Goal: Task Accomplishment & Management: Manage account settings

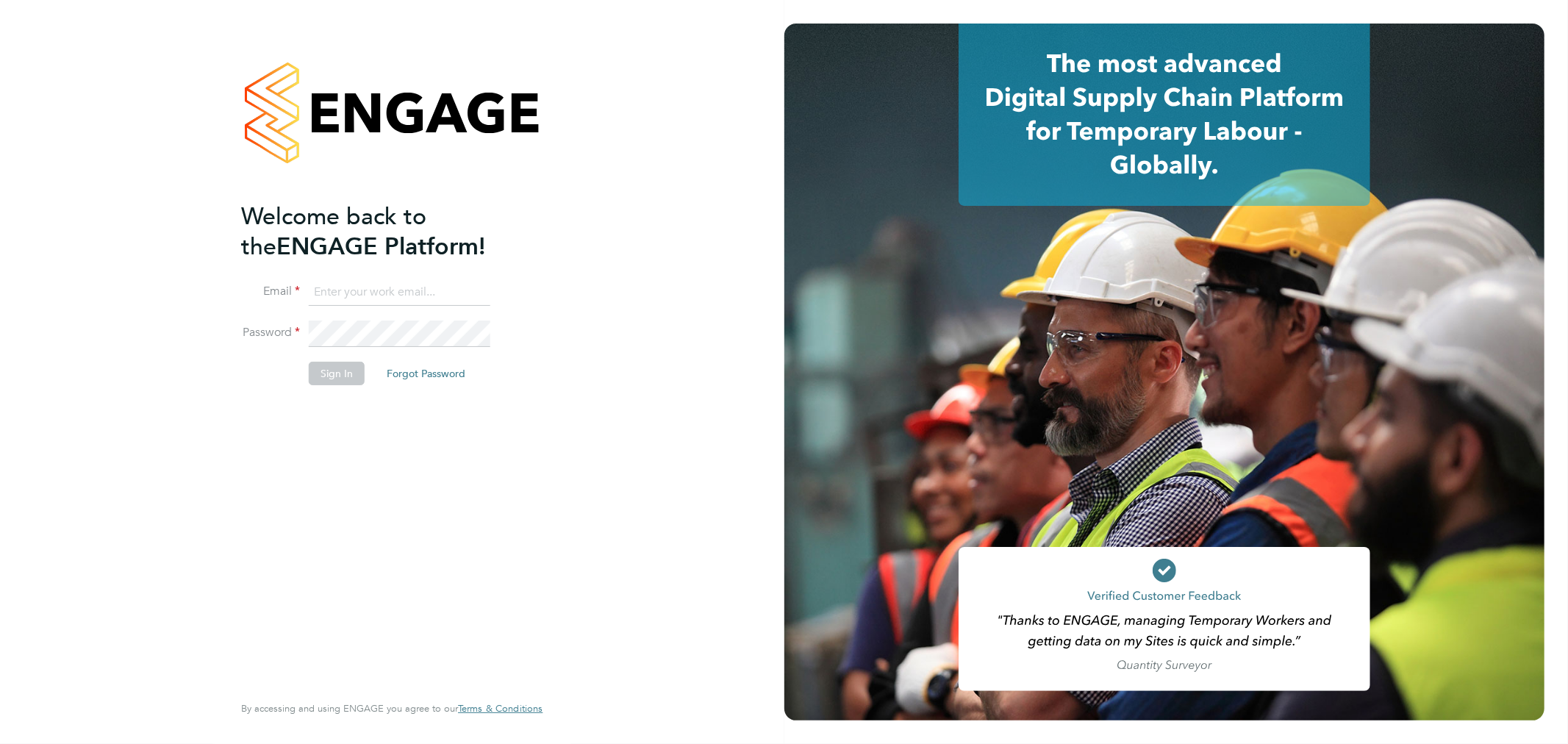
type input "[PERSON_NAME][EMAIL_ADDRESS][PERSON_NAME][DOMAIN_NAME]"
click at [331, 371] on button "Sign In" at bounding box center [337, 373] width 56 height 24
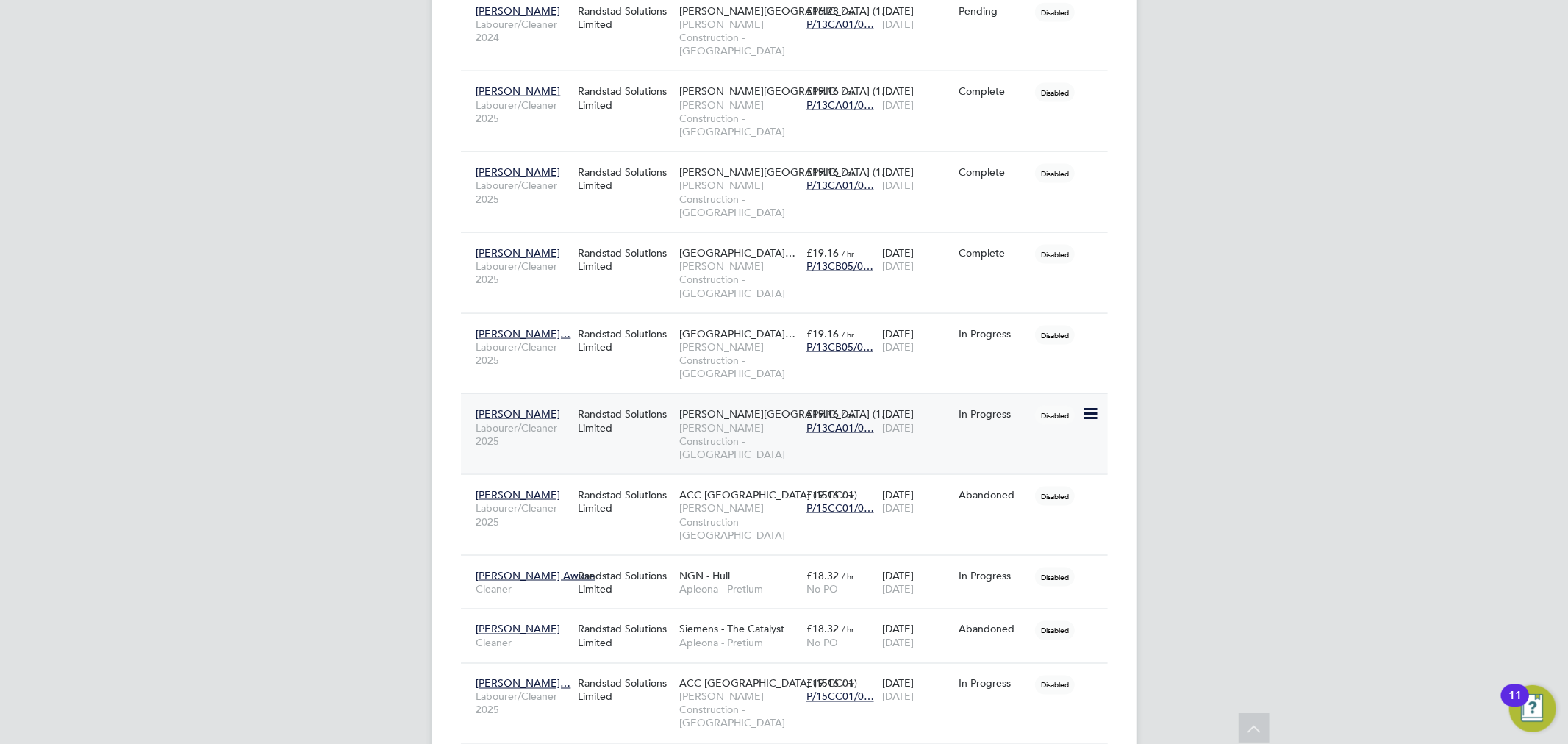
click at [623, 430] on div "Randstad Solutions Limited" at bounding box center [625, 421] width 101 height 41
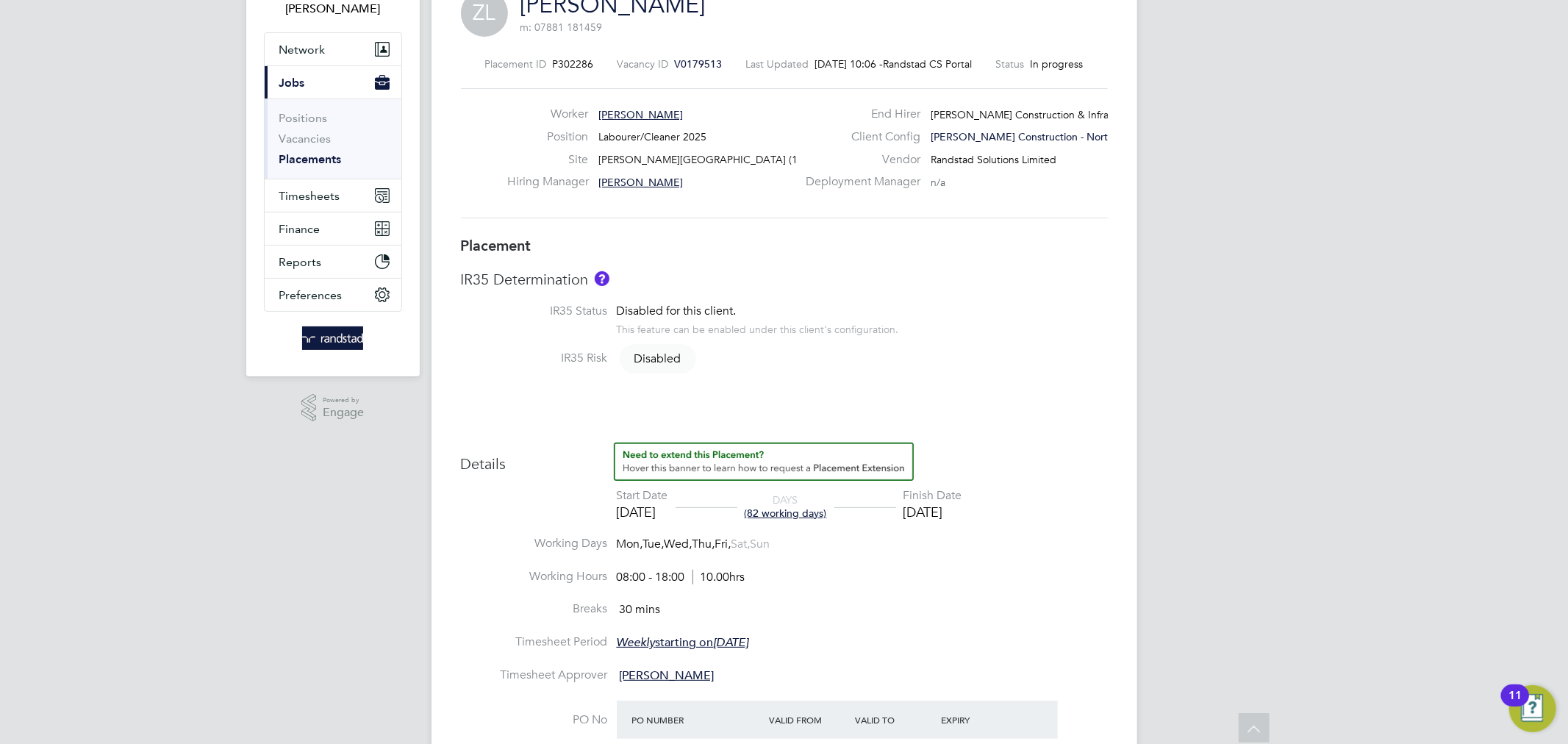
scroll to position [103, 0]
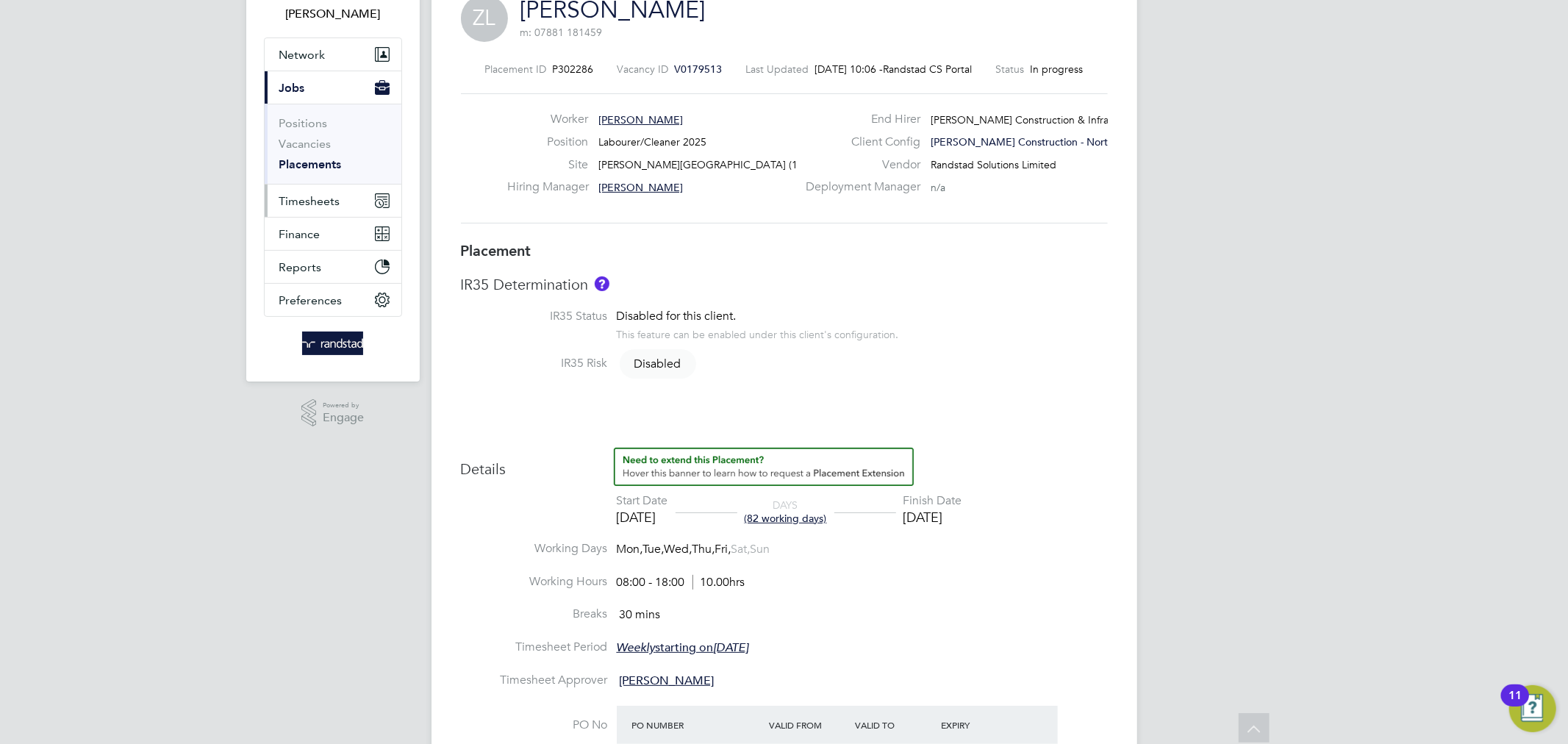
click at [326, 202] on span "Timesheets" at bounding box center [309, 201] width 61 height 14
click at [293, 199] on span "Timesheets" at bounding box center [309, 201] width 61 height 14
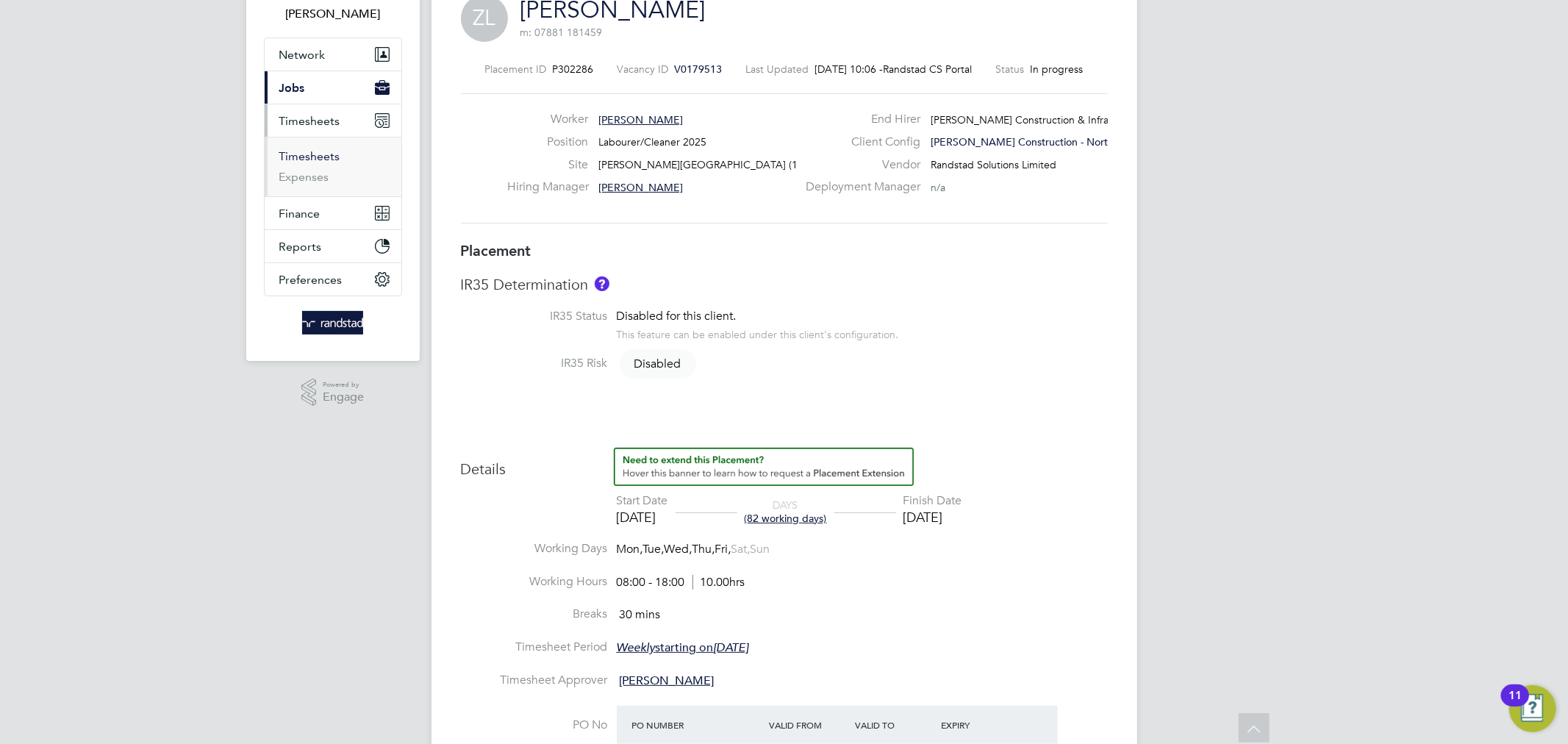
click at [304, 156] on link "Timesheets" at bounding box center [309, 156] width 61 height 14
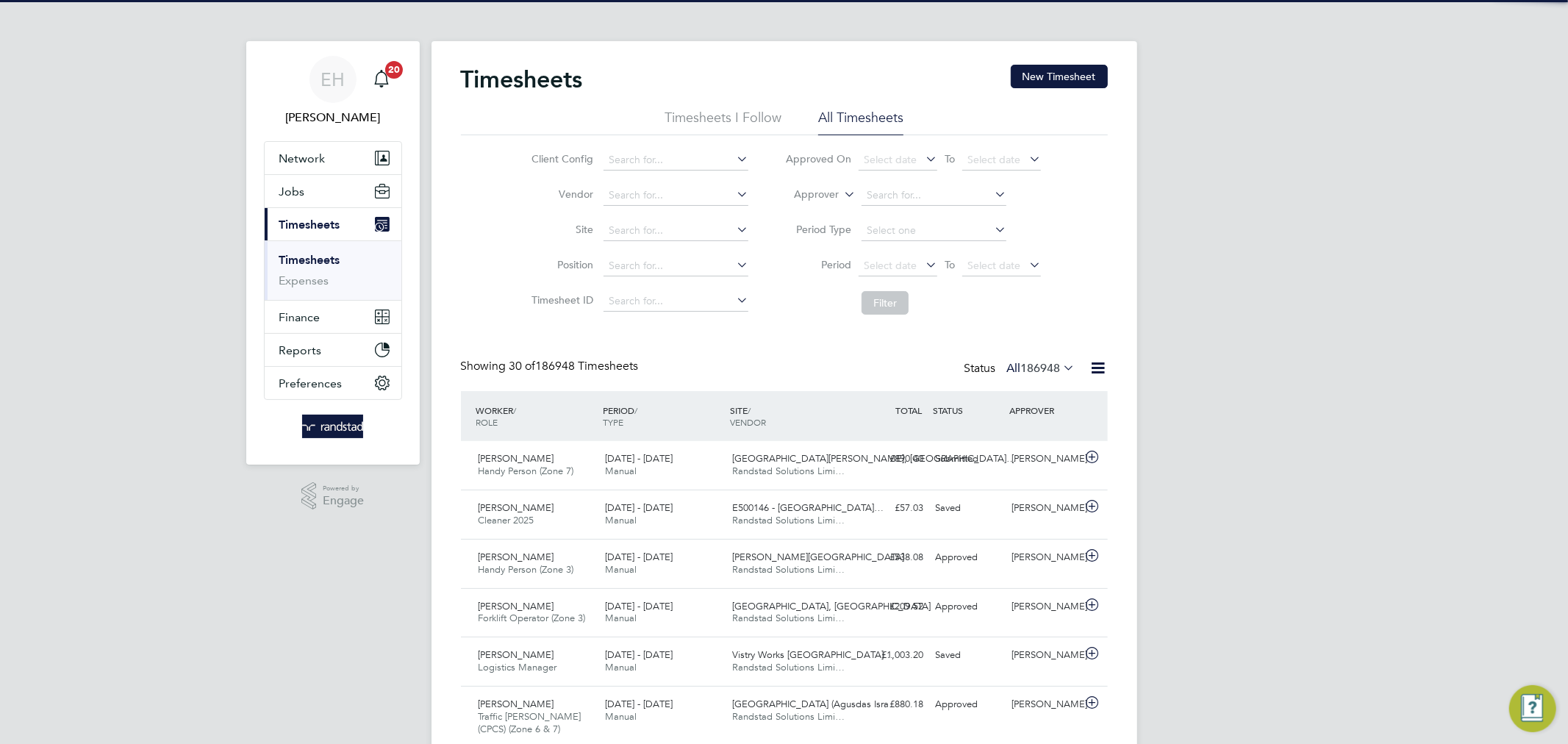
click at [841, 193] on icon at bounding box center [841, 190] width 0 height 13
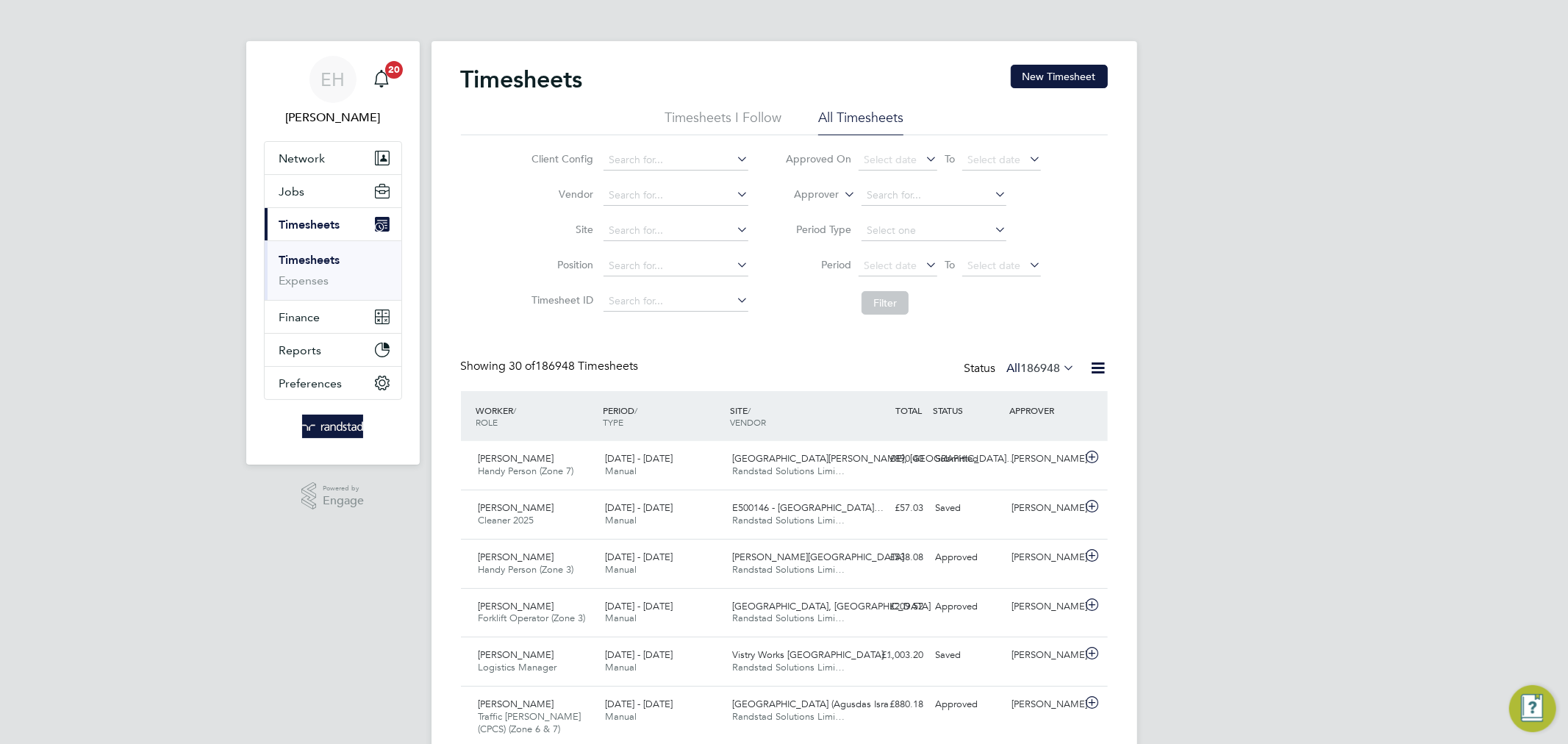
scroll to position [37, 128]
click at [828, 204] on li "Worker" at bounding box center [803, 212] width 73 height 19
click at [916, 197] on input at bounding box center [934, 196] width 145 height 21
click at [927, 288] on li "Zainab Lawal" at bounding box center [934, 295] width 146 height 20
type input "[PERSON_NAME]"
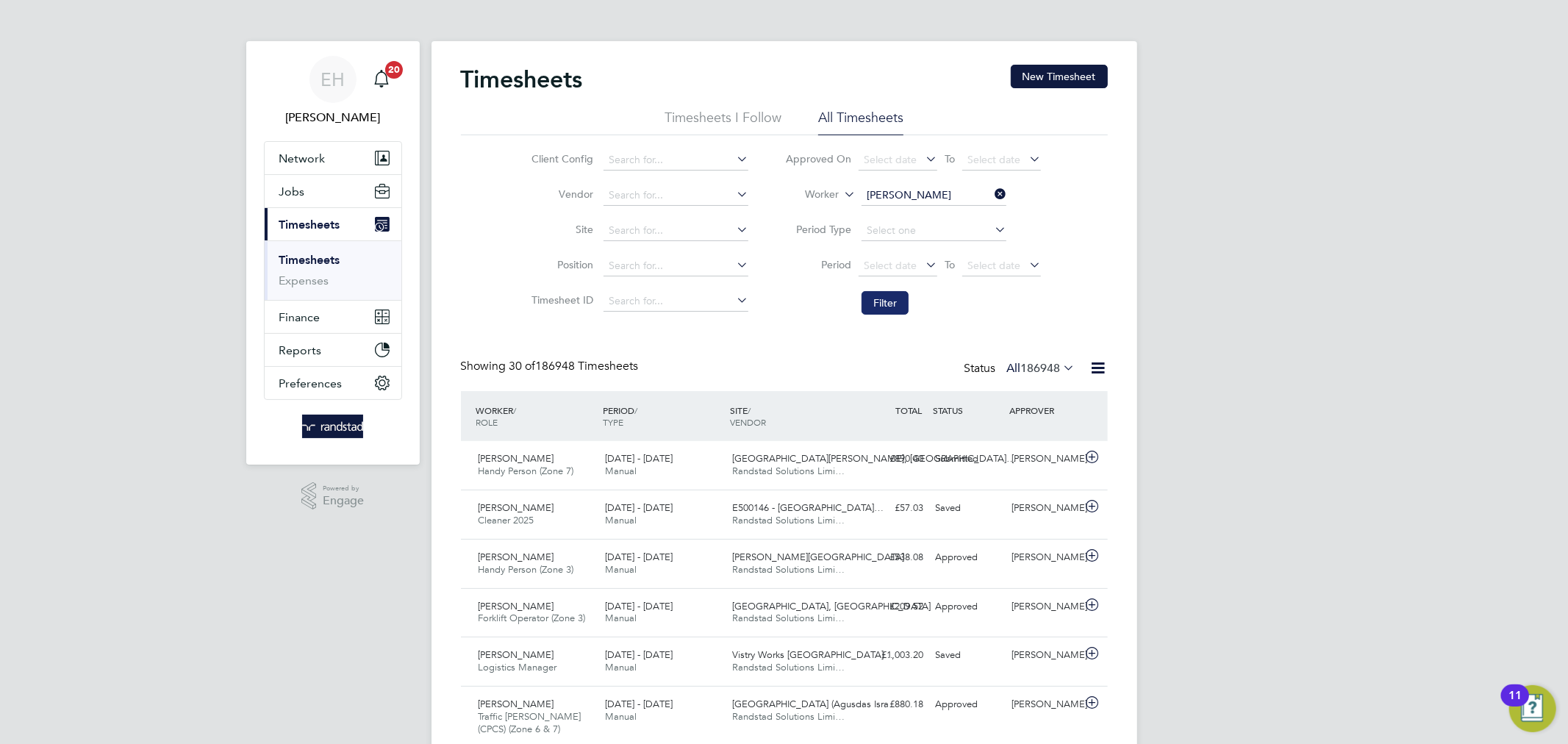
click at [895, 305] on button "Filter" at bounding box center [885, 303] width 47 height 24
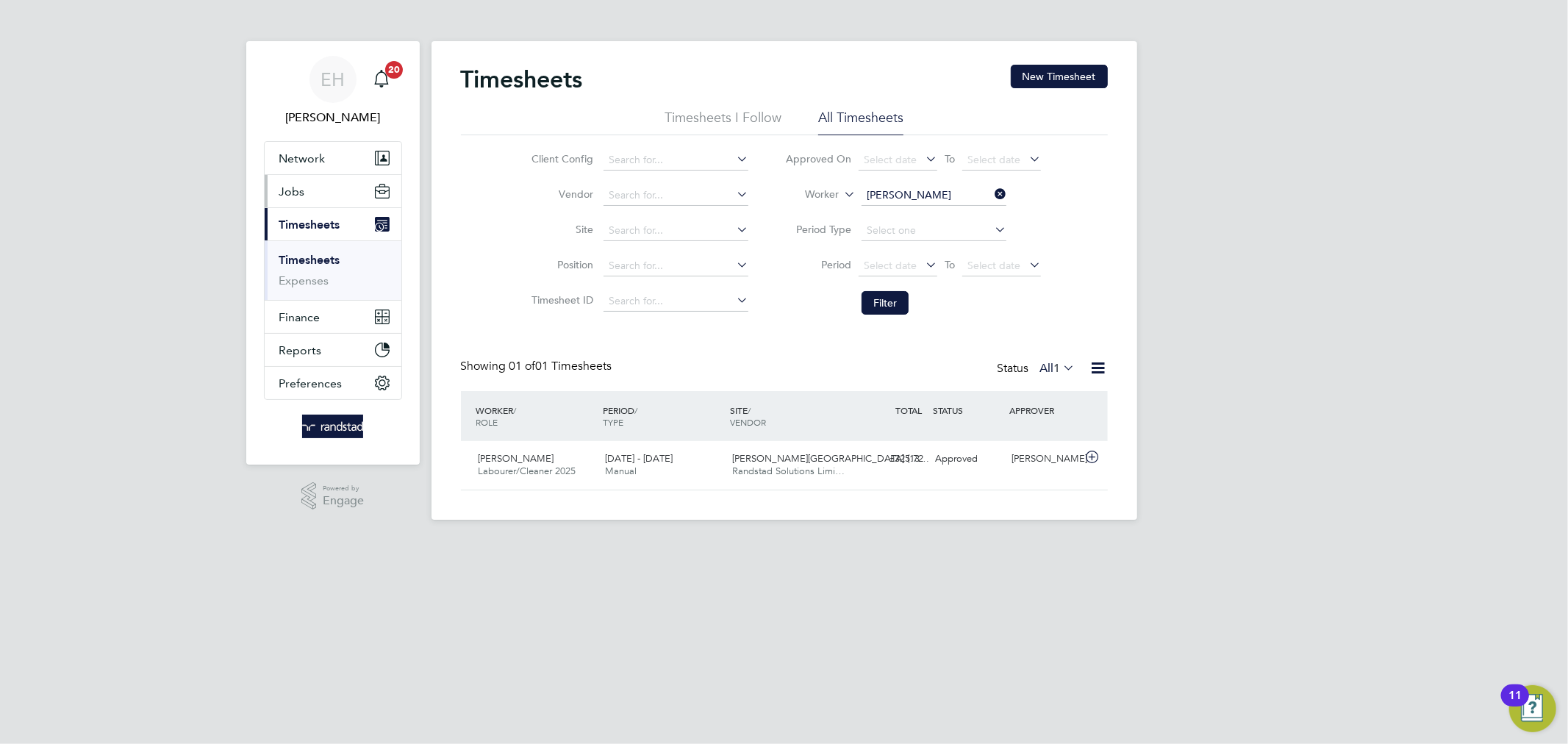
click at [309, 190] on button "Jobs" at bounding box center [333, 191] width 137 height 32
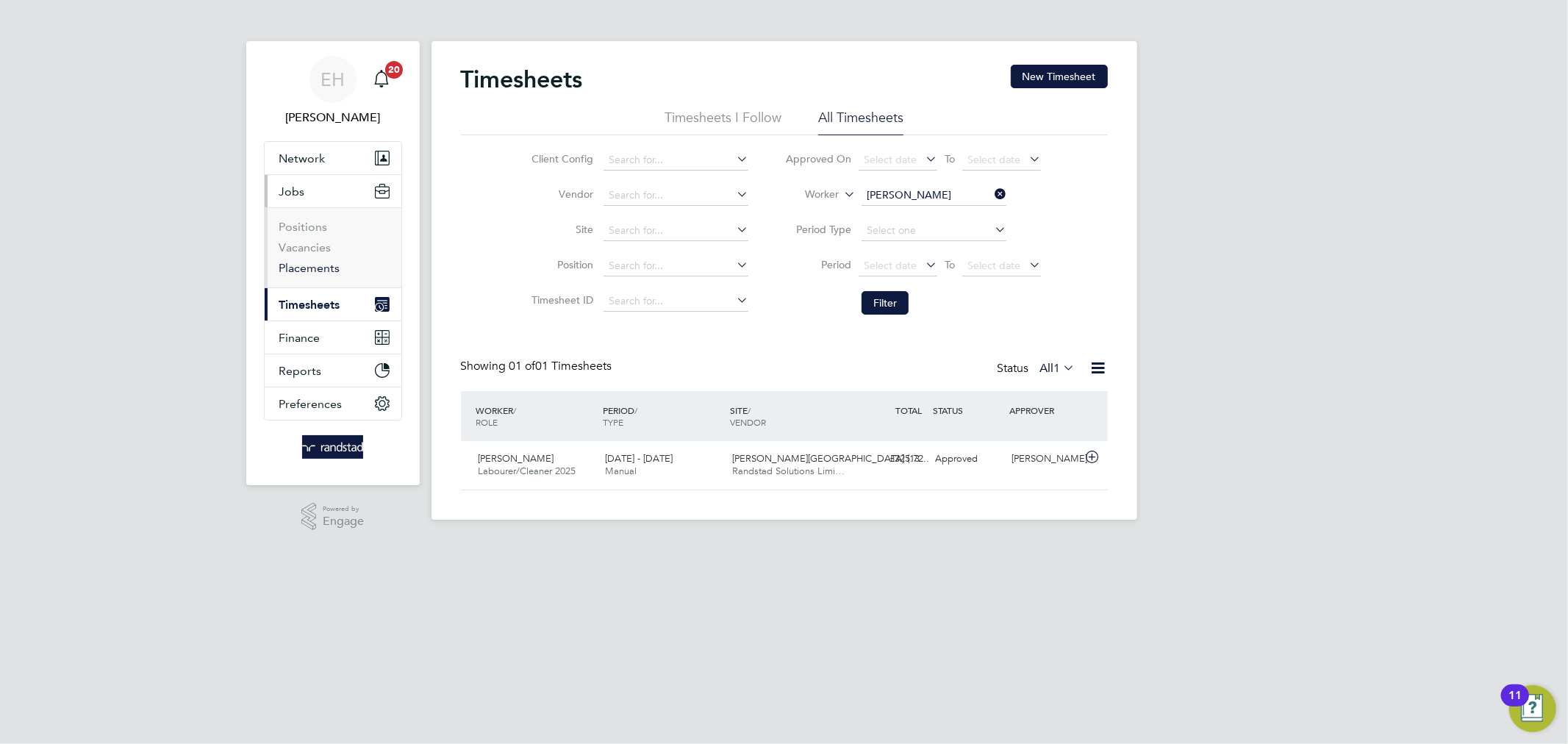
click at [306, 269] on link "Placements" at bounding box center [309, 268] width 61 height 14
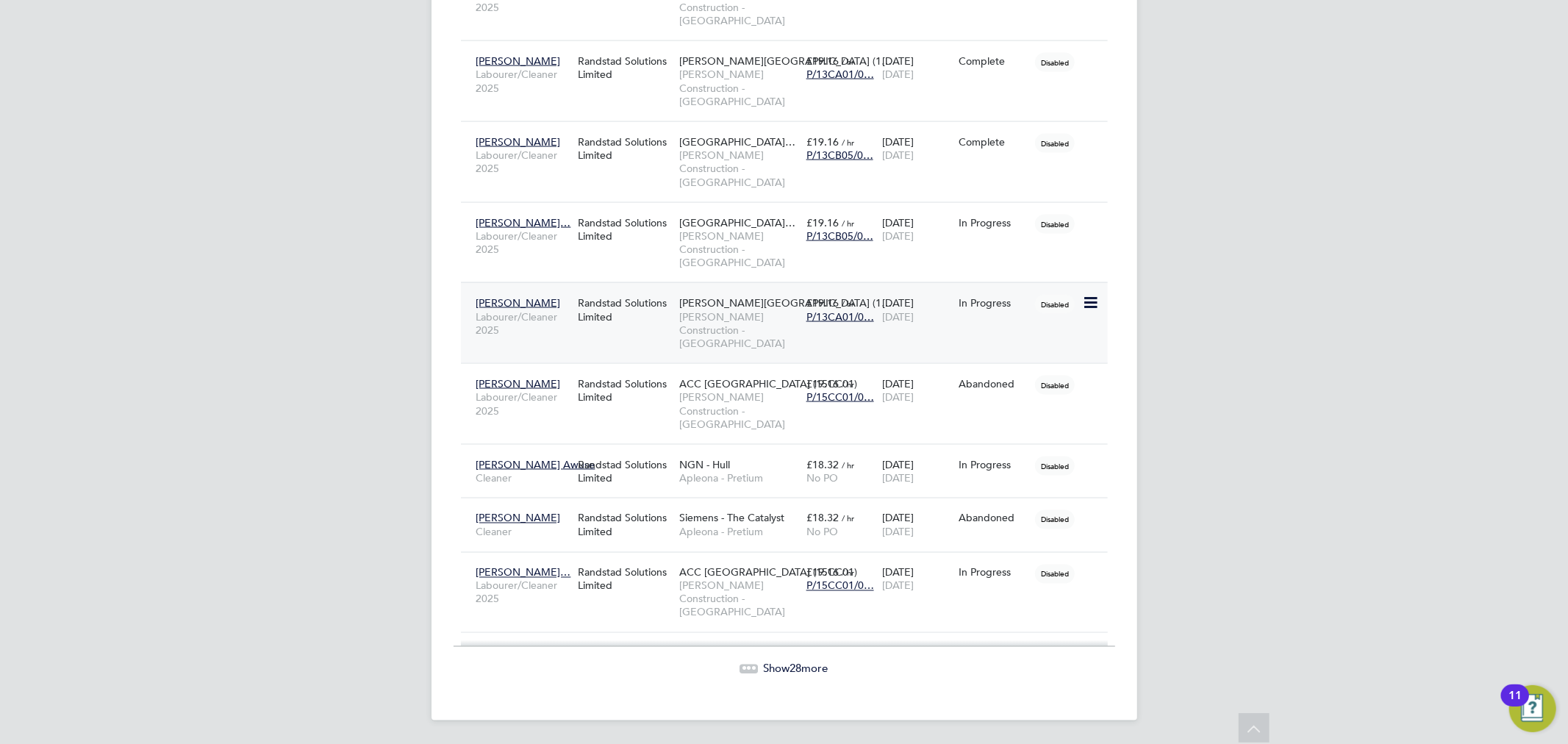
click at [698, 325] on span "[PERSON_NAME] Construction - [GEOGRAPHIC_DATA]" at bounding box center [739, 330] width 120 height 41
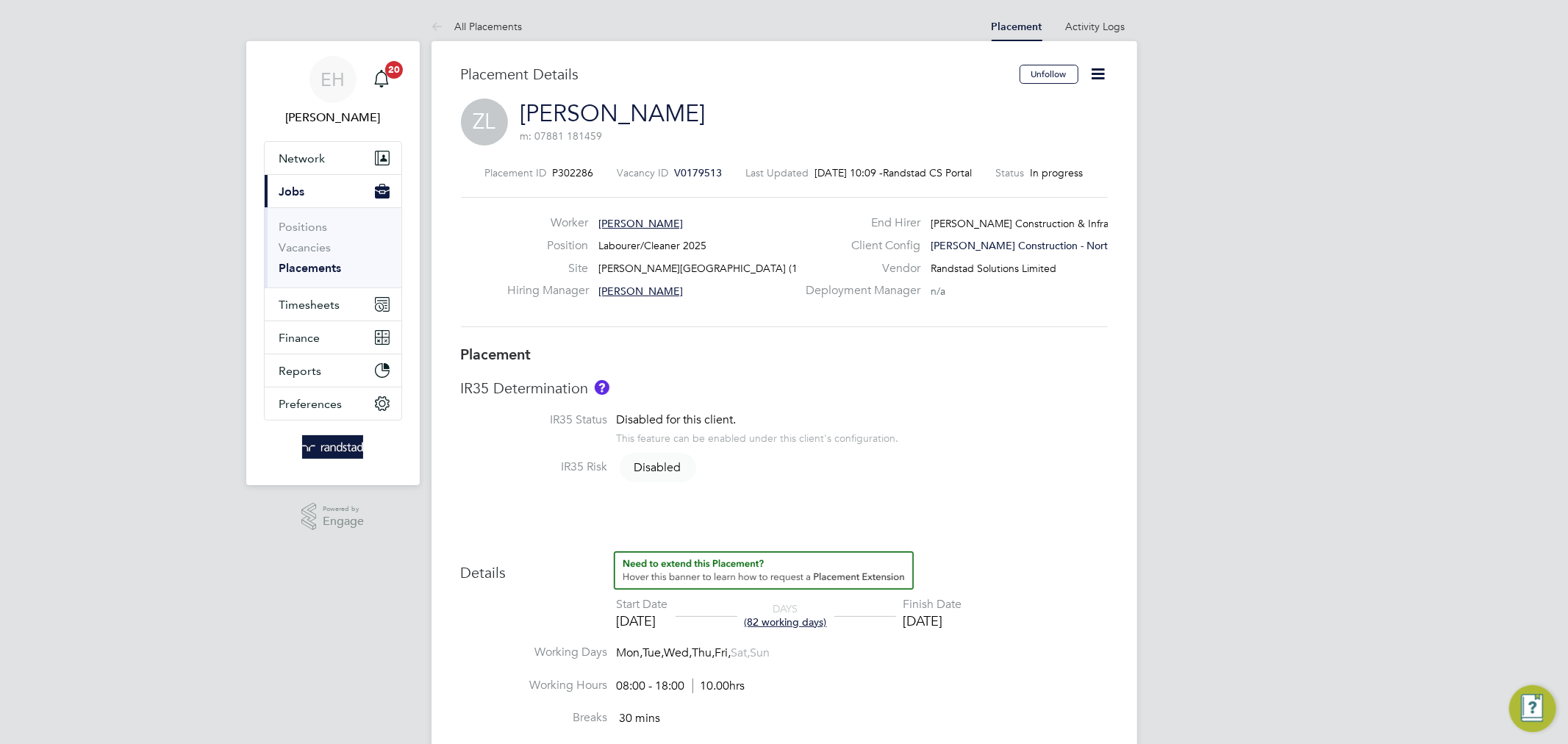
click at [1105, 66] on icon at bounding box center [1098, 74] width 18 height 18
drag, startPoint x: 725, startPoint y: 170, endPoint x: 666, endPoint y: 173, distance: 59.1
click at [666, 173] on div "Placement ID P302286 Vacancy ID V0179513 Last Updated 25 Sep 2025, 10:09 - Rand…" at bounding box center [784, 173] width 647 height 13
copy div "V0179513 Last Updated"
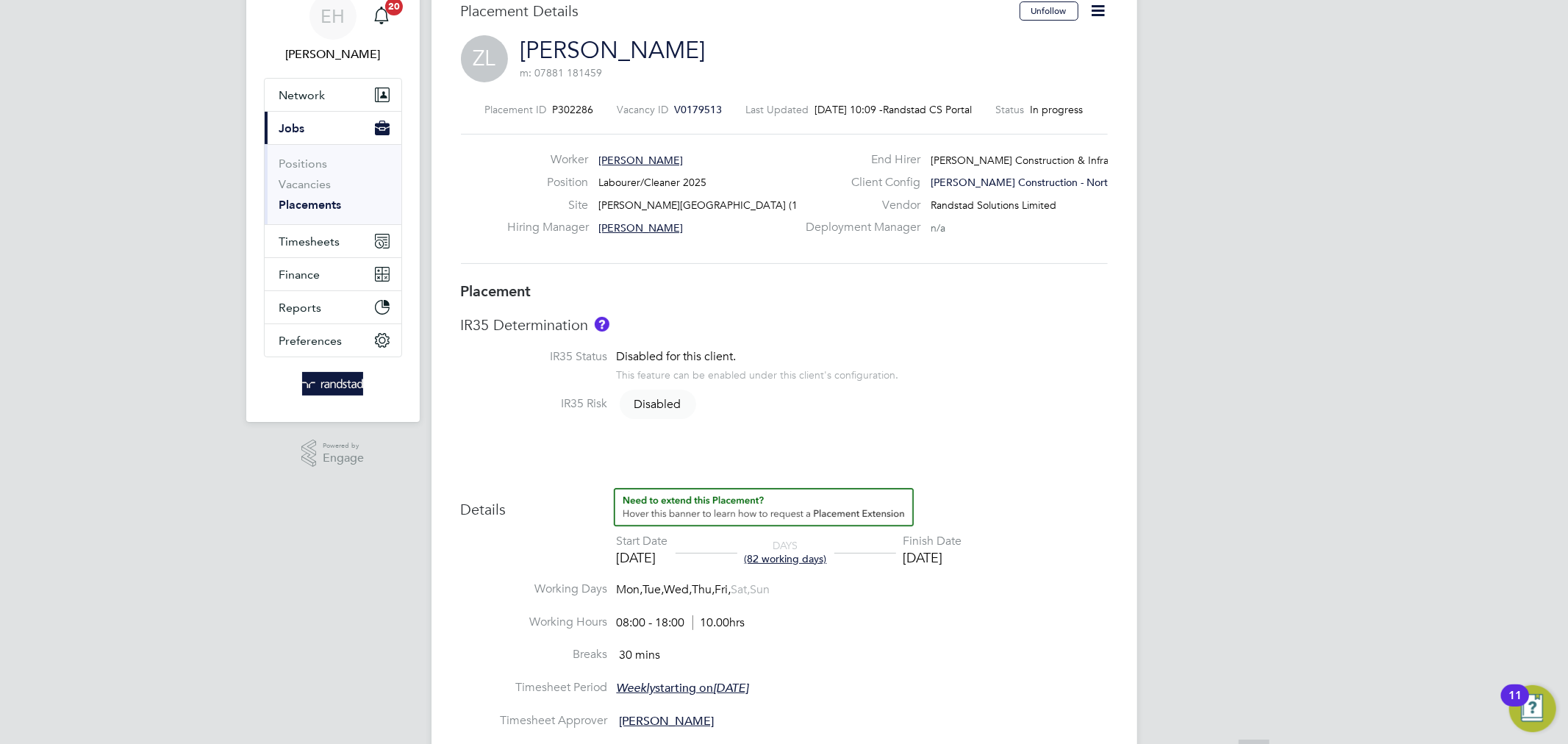
scroll to position [67, 0]
click at [327, 201] on link "Placements" at bounding box center [310, 201] width 63 height 14
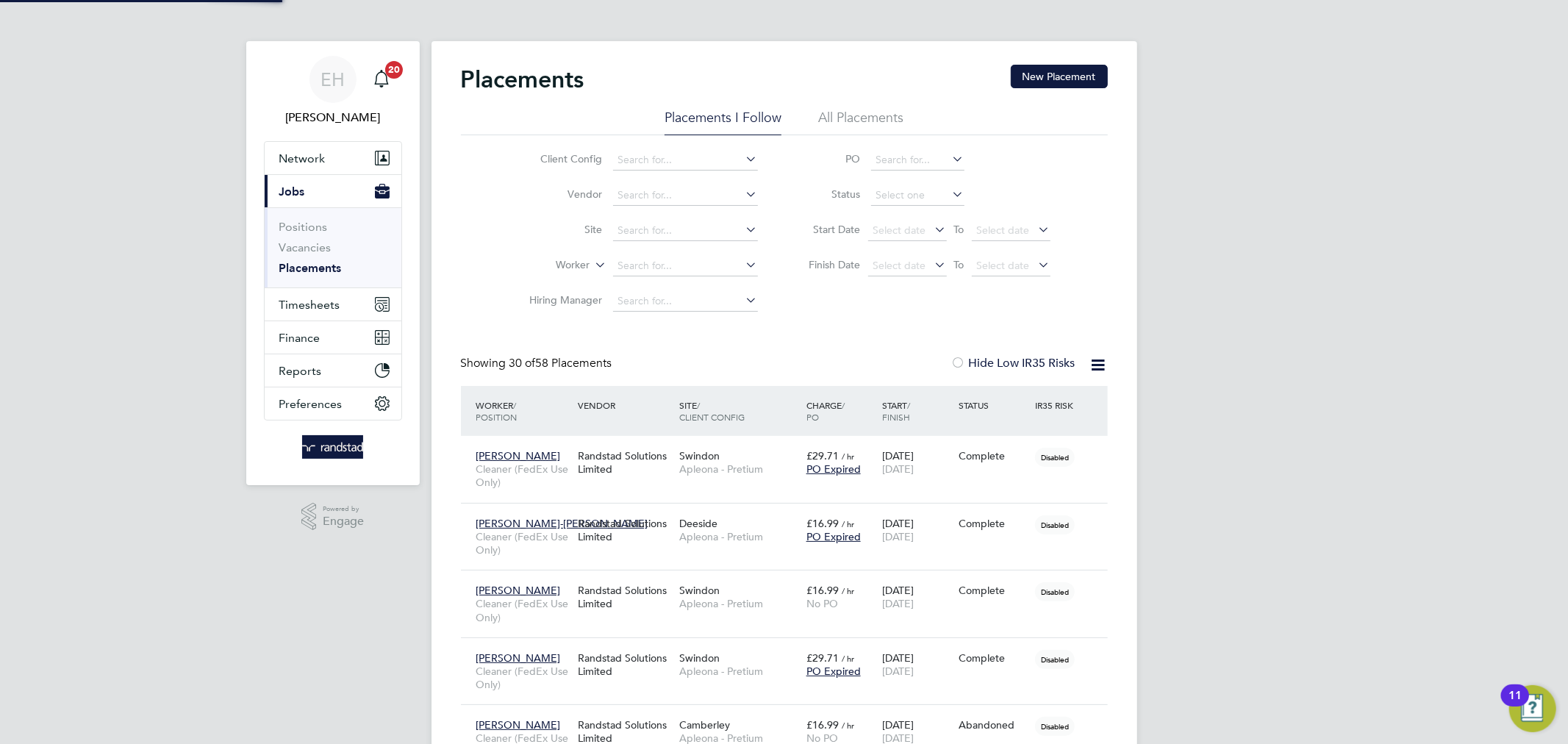
scroll to position [41, 128]
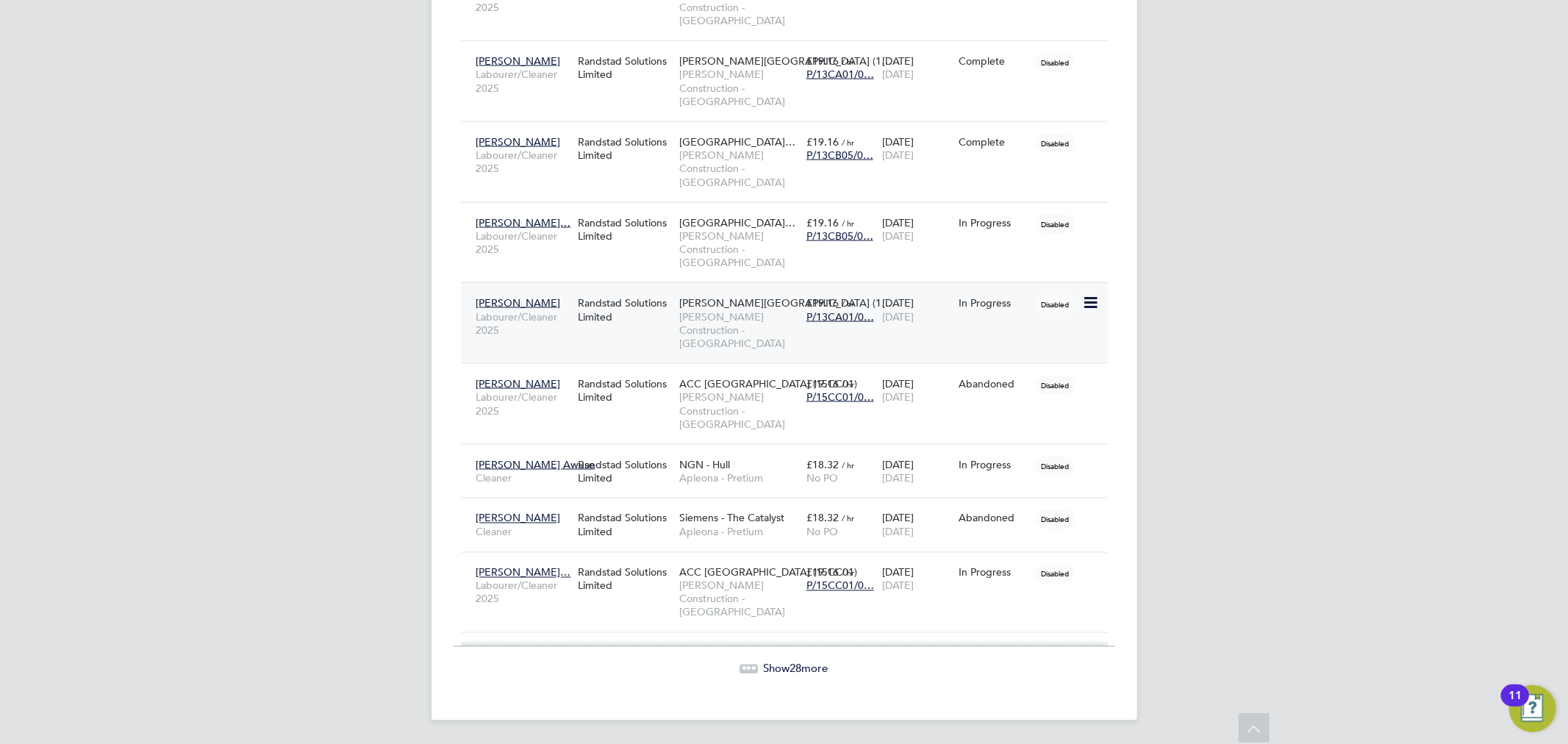
click at [546, 323] on span "Labourer/Cleaner 2025" at bounding box center [523, 323] width 94 height 27
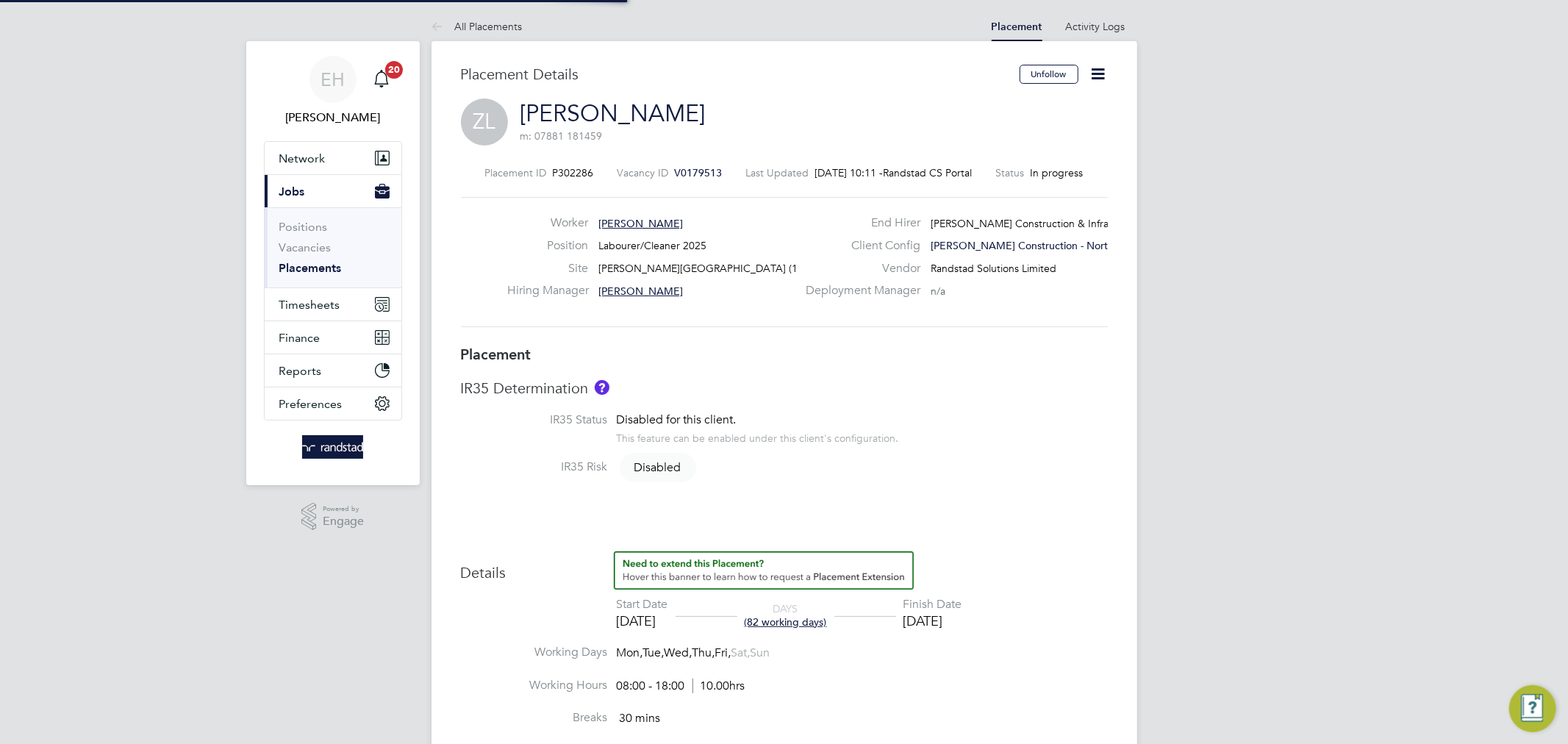
click at [1102, 80] on icon at bounding box center [1098, 74] width 18 height 18
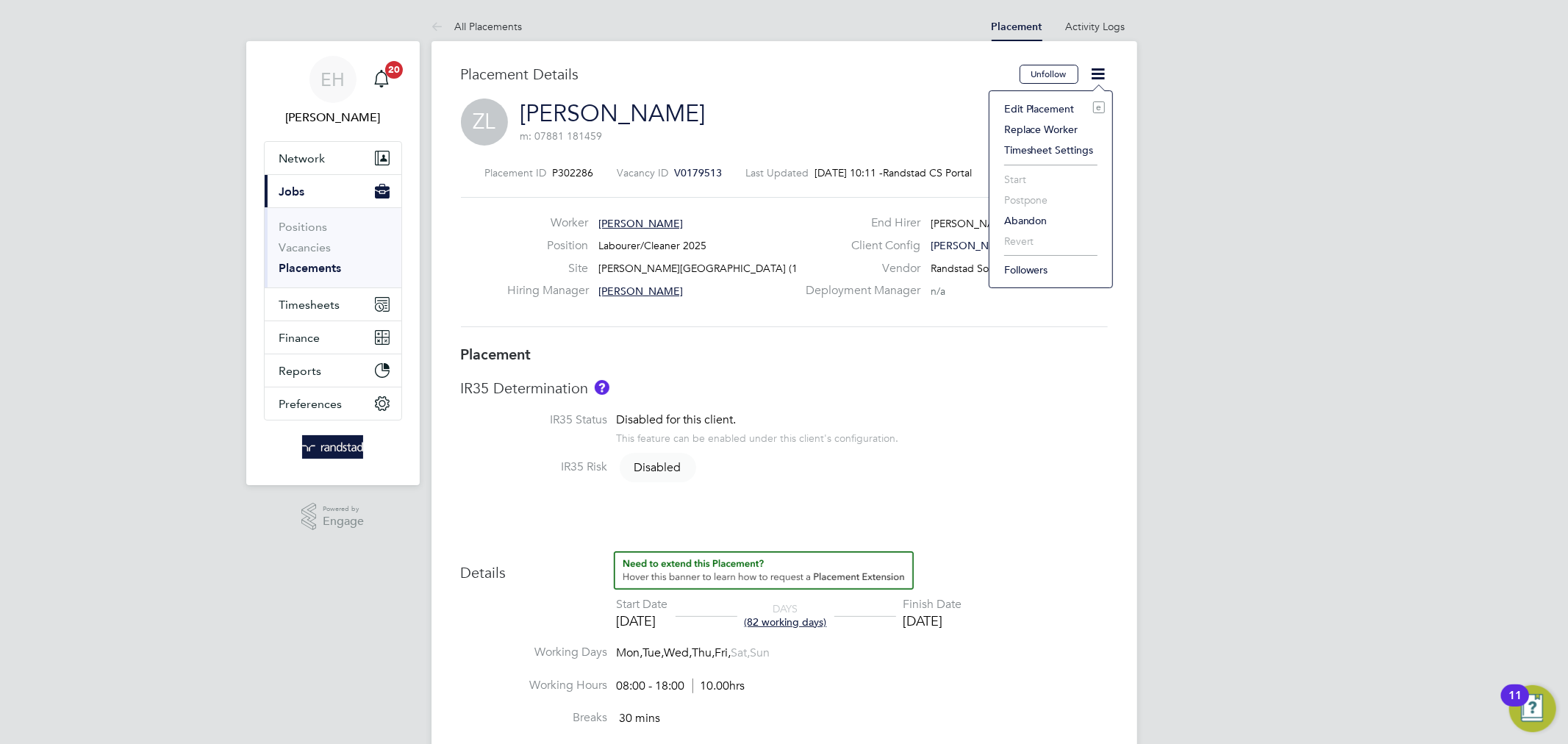
click at [1047, 113] on li "Edit Placement e" at bounding box center [1051, 108] width 108 height 21
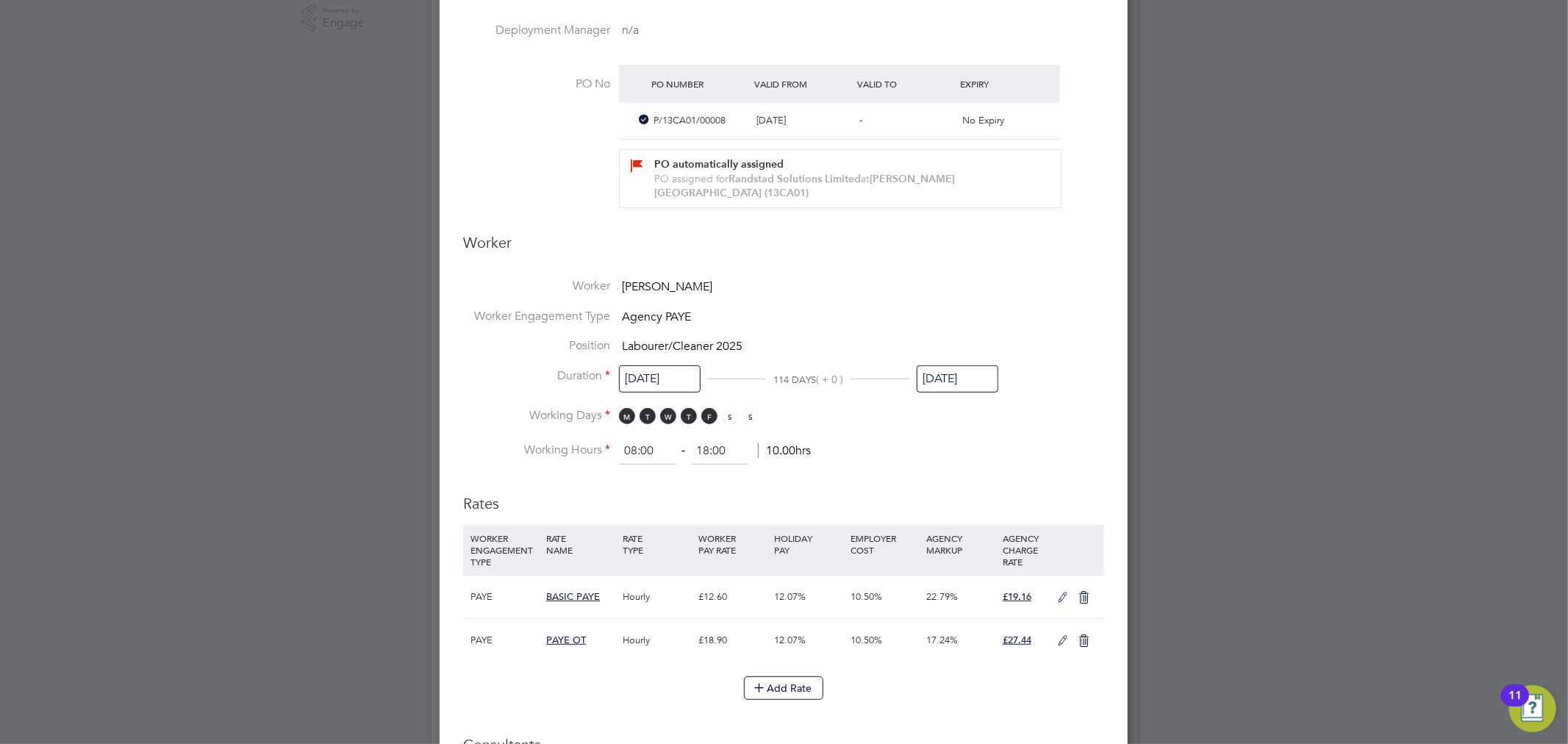
click at [949, 365] on input "[DATE]" at bounding box center [957, 379] width 82 height 27
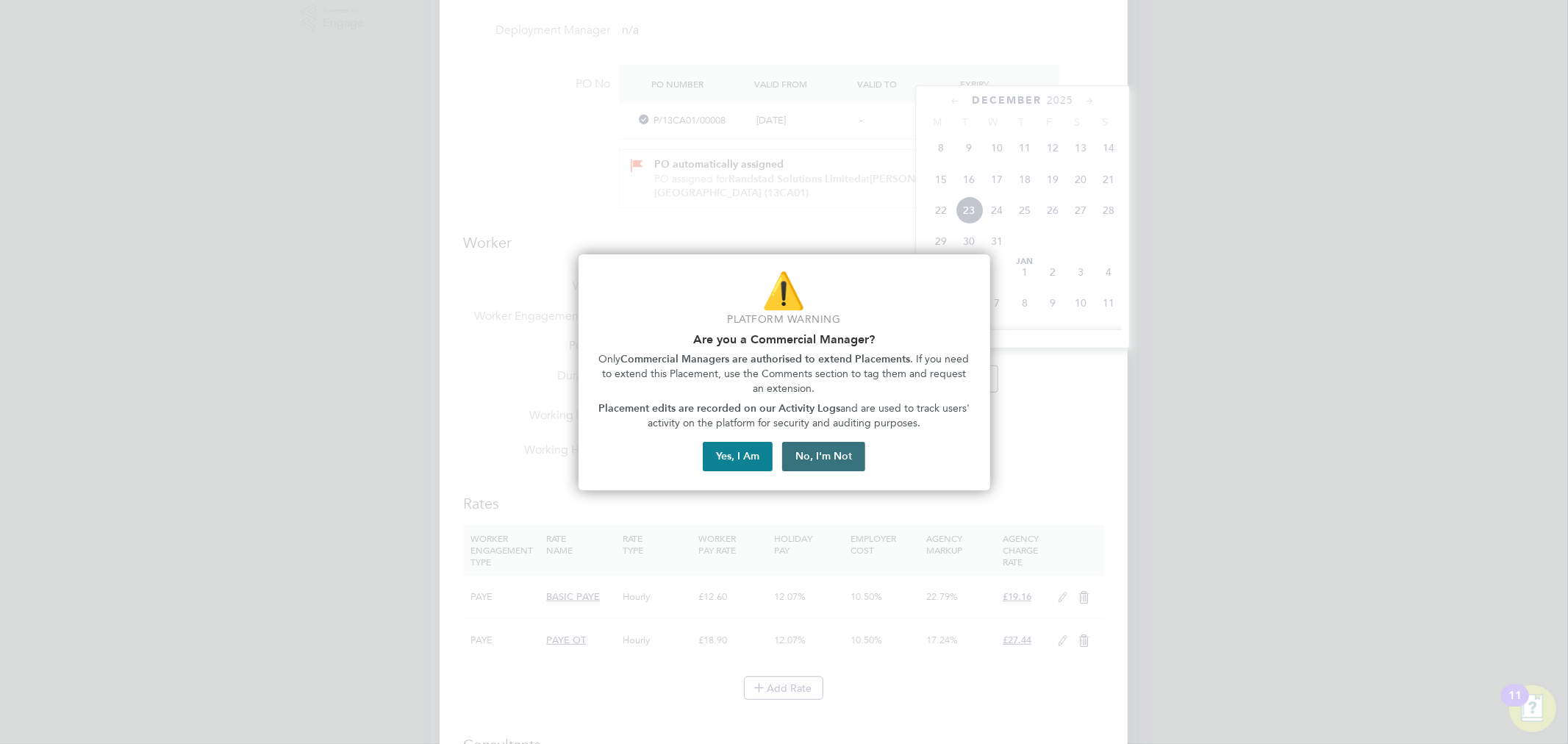
click at [818, 455] on button "No, I'm Not" at bounding box center [824, 457] width 83 height 30
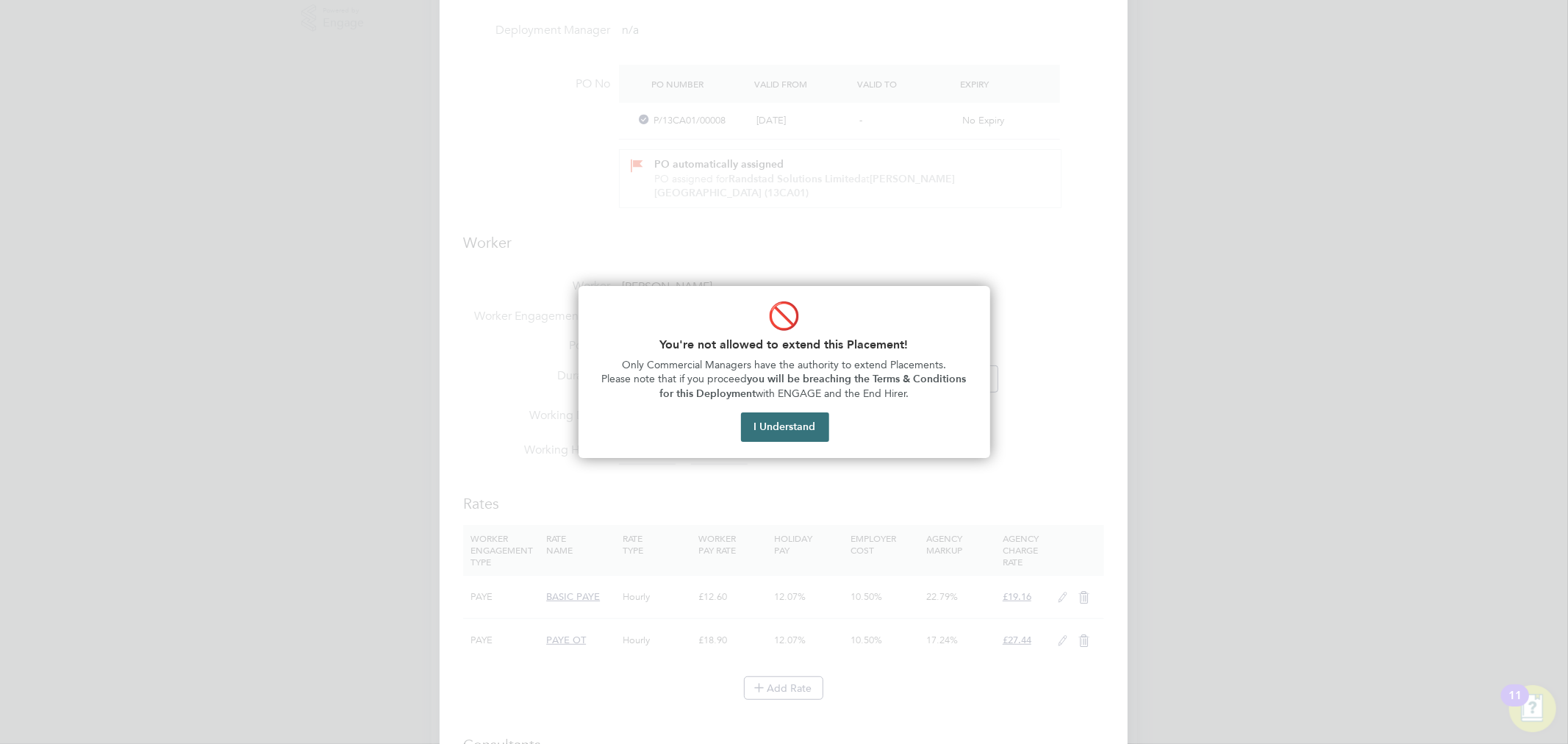
click at [785, 432] on button "I Understand" at bounding box center [785, 427] width 89 height 30
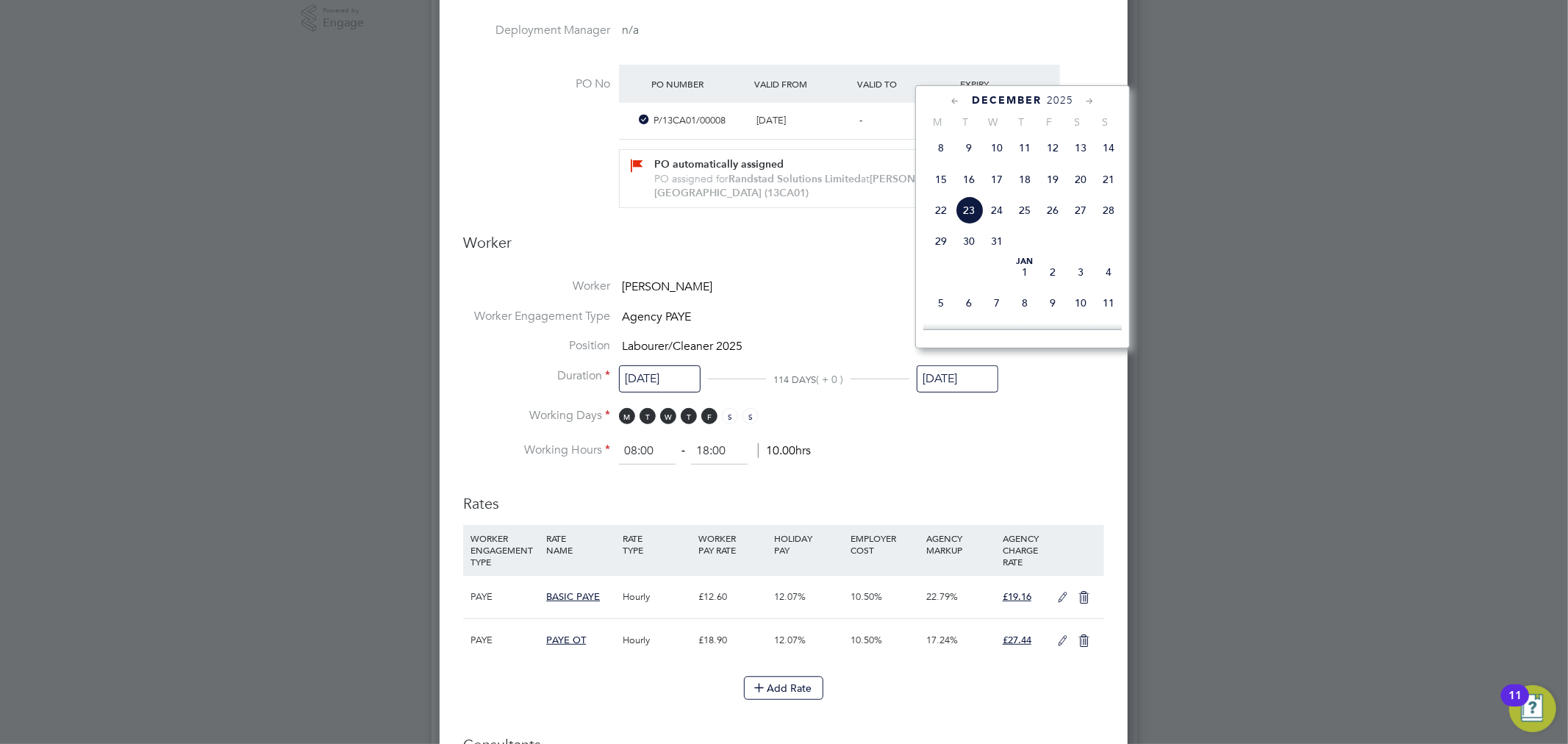
click at [885, 408] on li "Working Days M T W T F S S" at bounding box center [783, 423] width 641 height 30
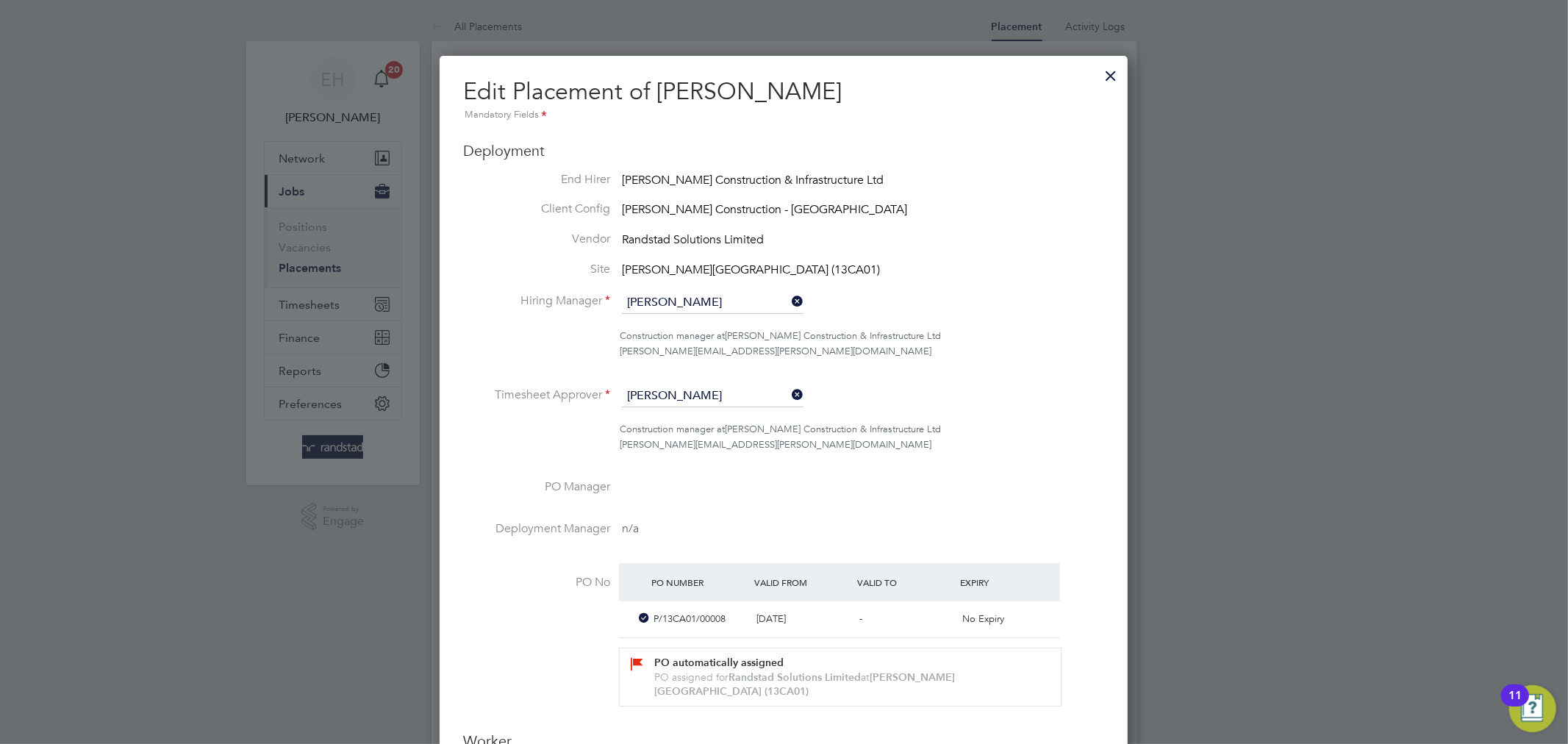
click at [1104, 80] on div at bounding box center [1111, 72] width 27 height 27
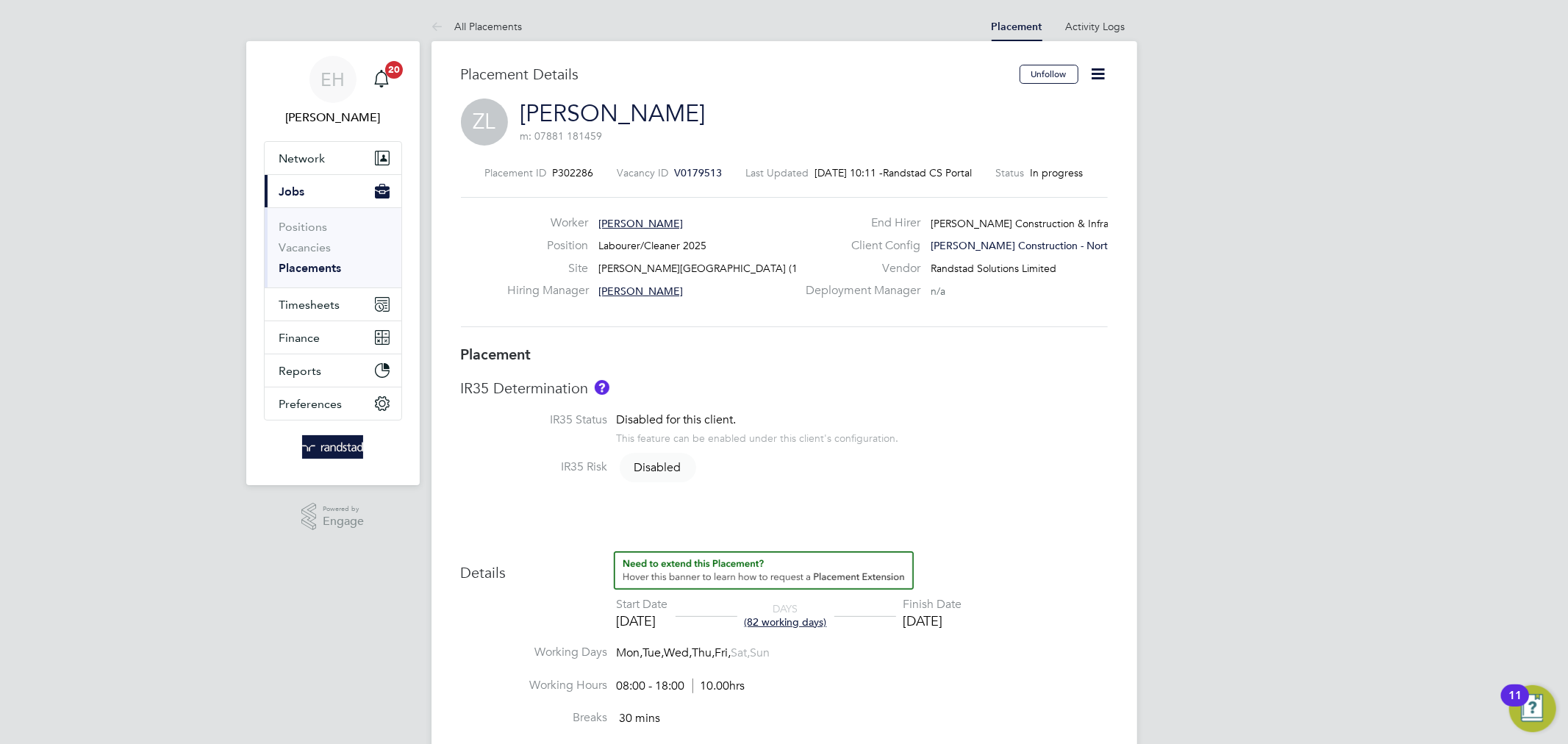
click at [1098, 74] on icon at bounding box center [1098, 74] width 18 height 18
click at [1095, 79] on icon at bounding box center [1098, 74] width 18 height 18
click at [1057, 105] on li "Edit Placement e" at bounding box center [1051, 108] width 108 height 21
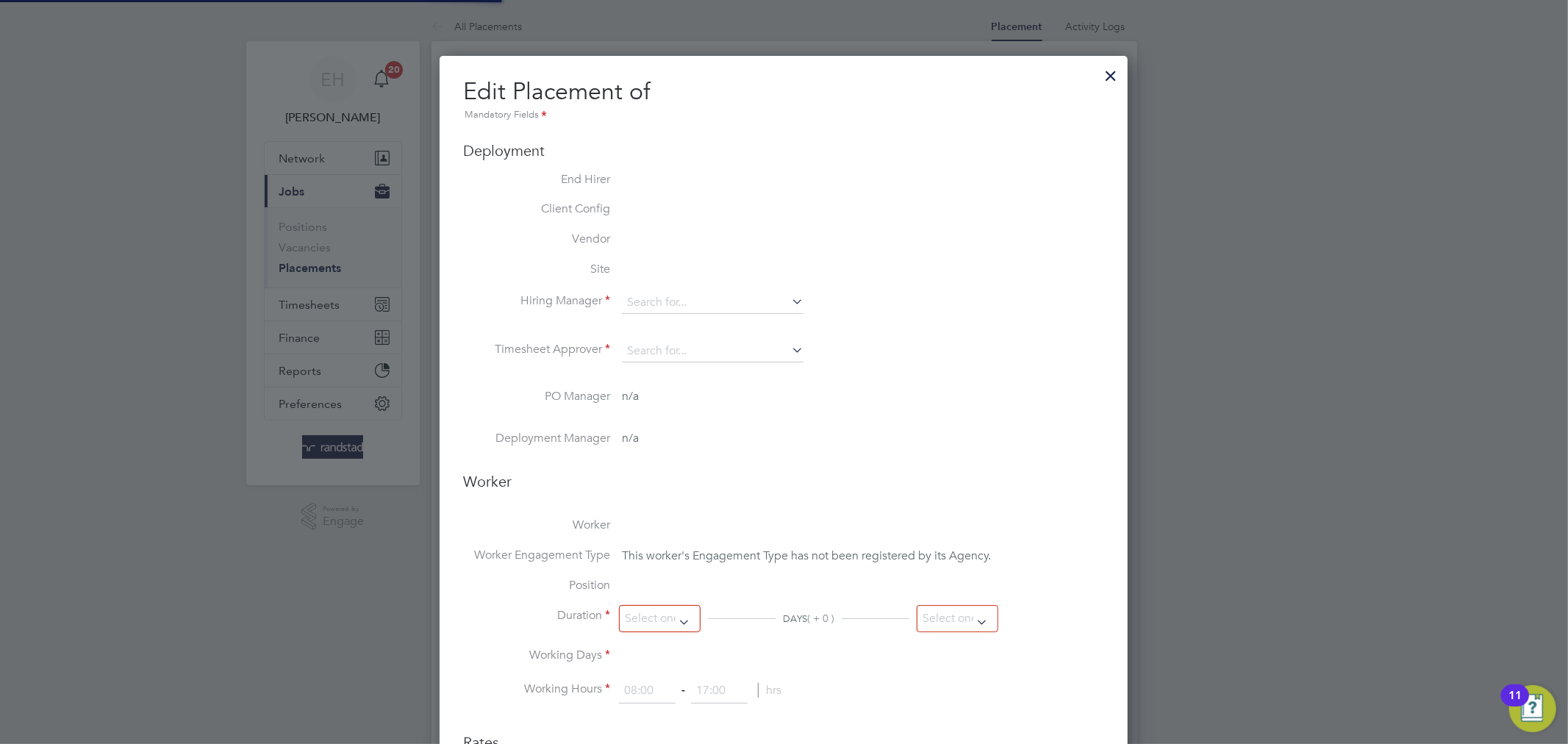
type input "[PERSON_NAME]"
type input "[DATE]"
type input "08:00"
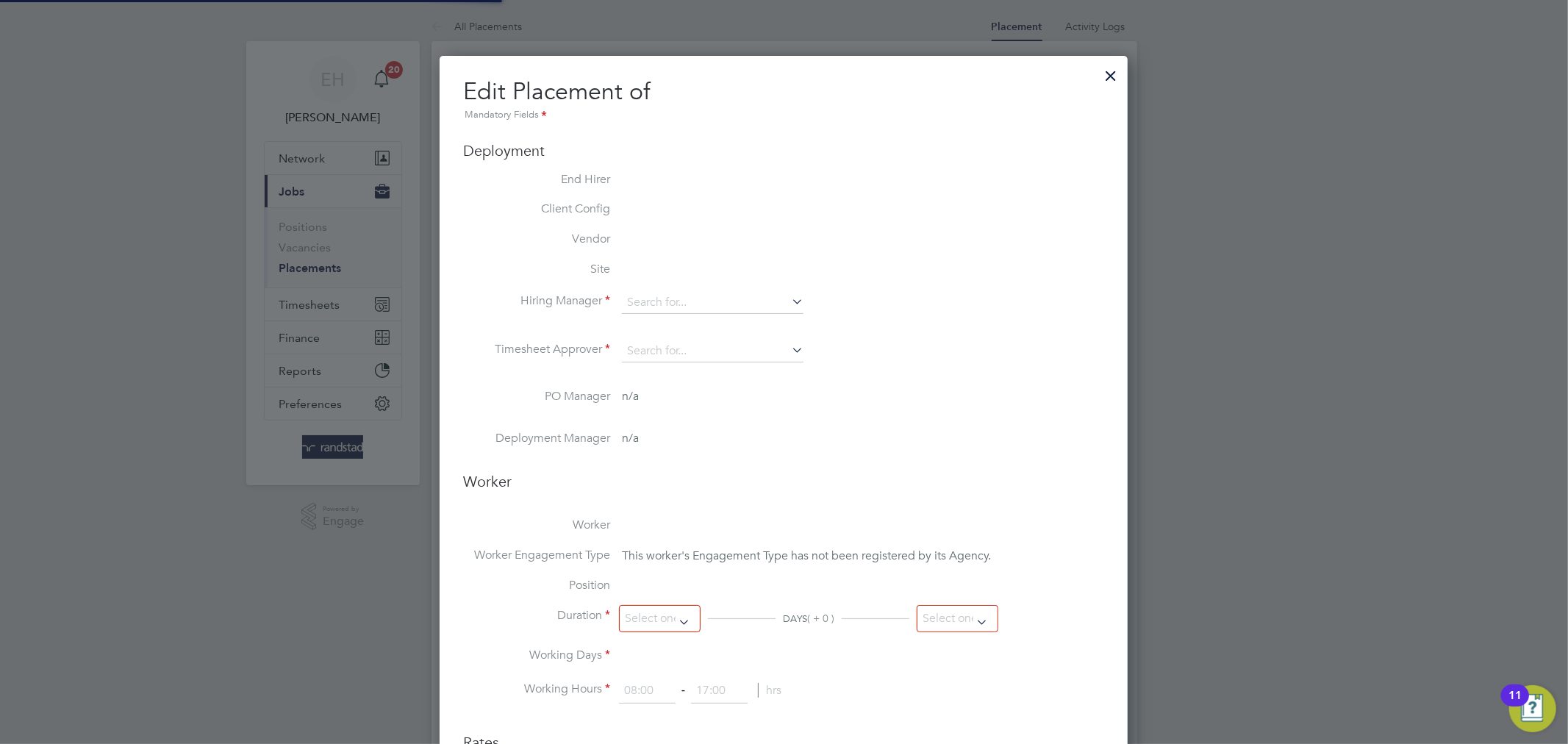
type input "18:00"
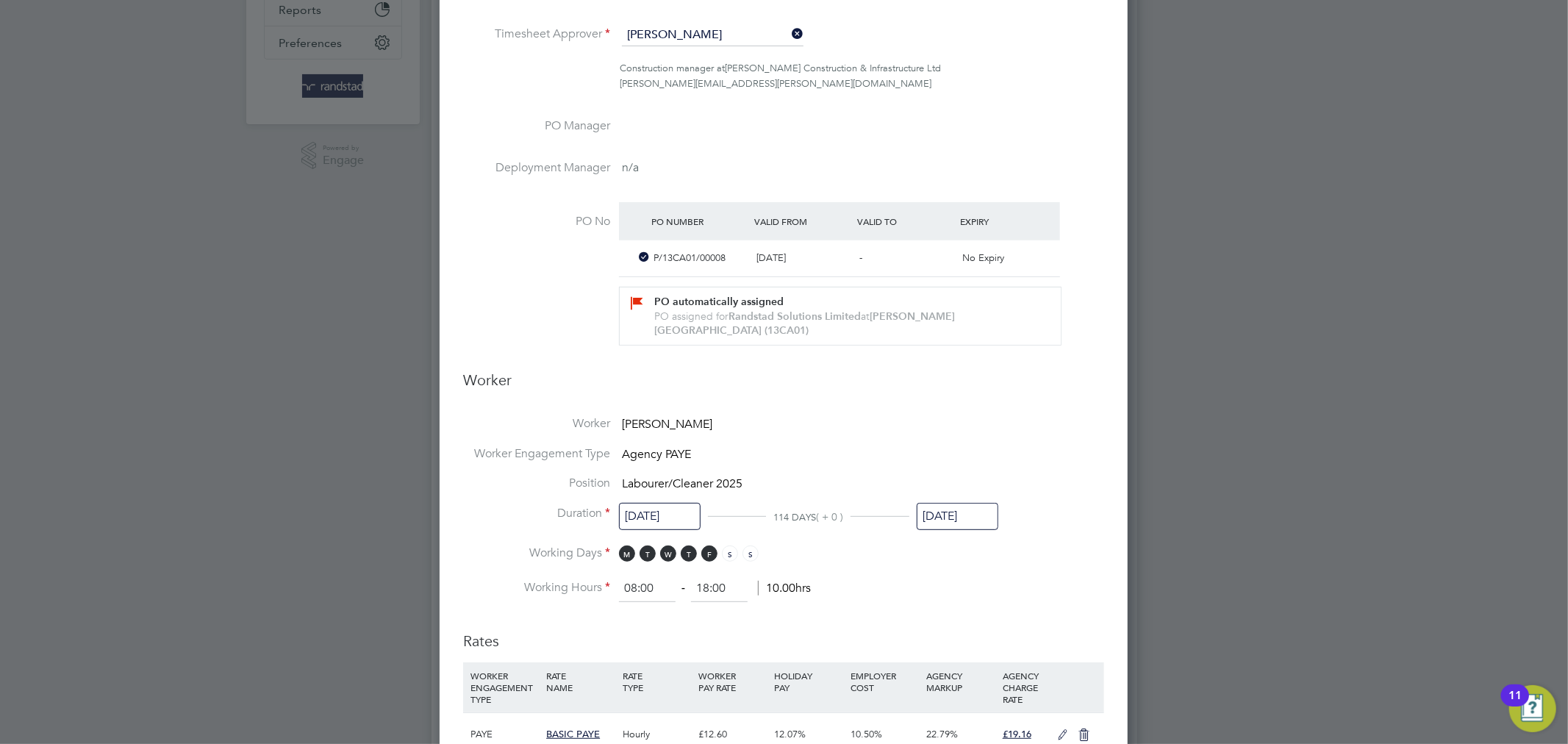
scroll to position [363, 0]
click at [953, 500] on input "[DATE]" at bounding box center [957, 514] width 82 height 27
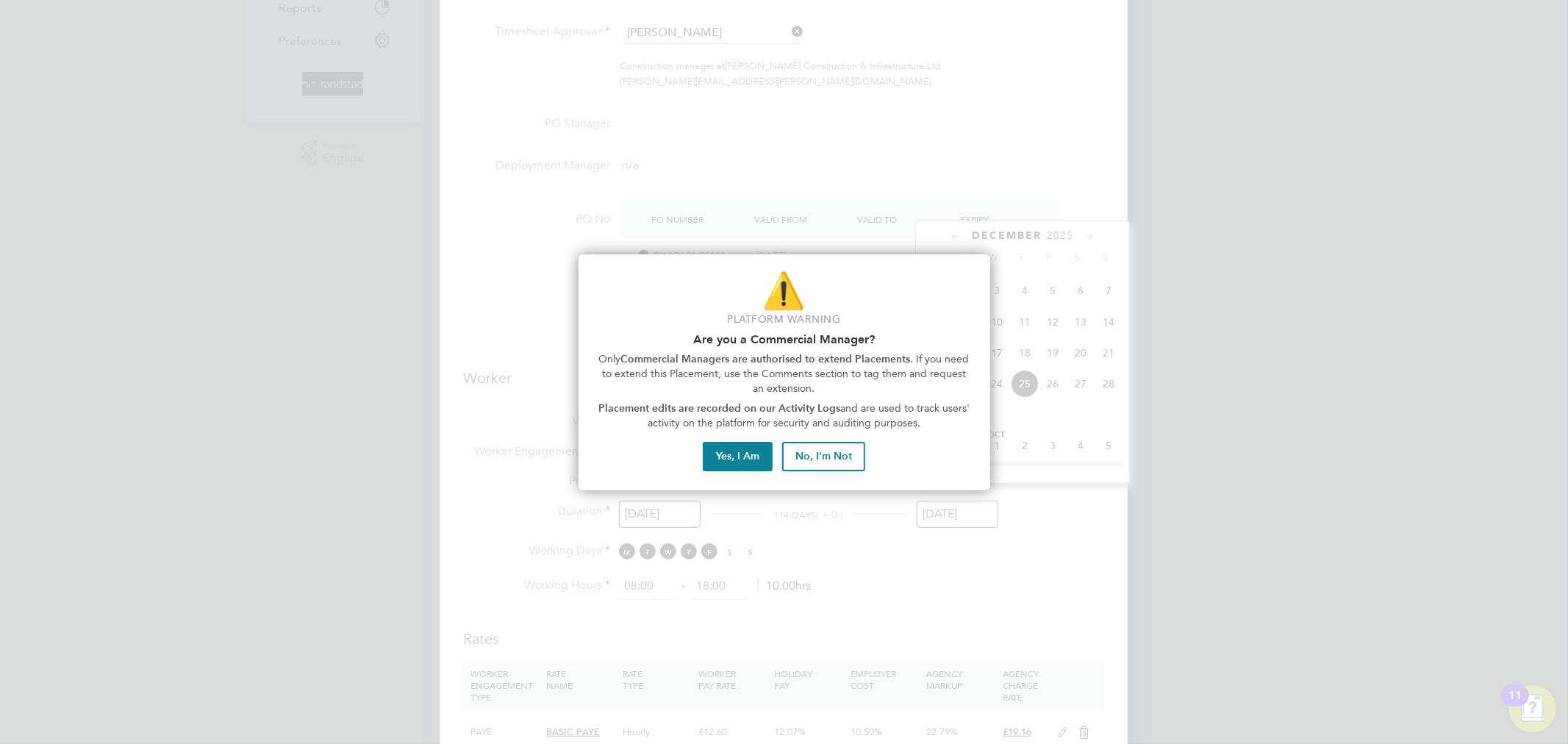
scroll to position [503, 0]
click at [755, 463] on button "Yes, I Am" at bounding box center [737, 457] width 70 height 30
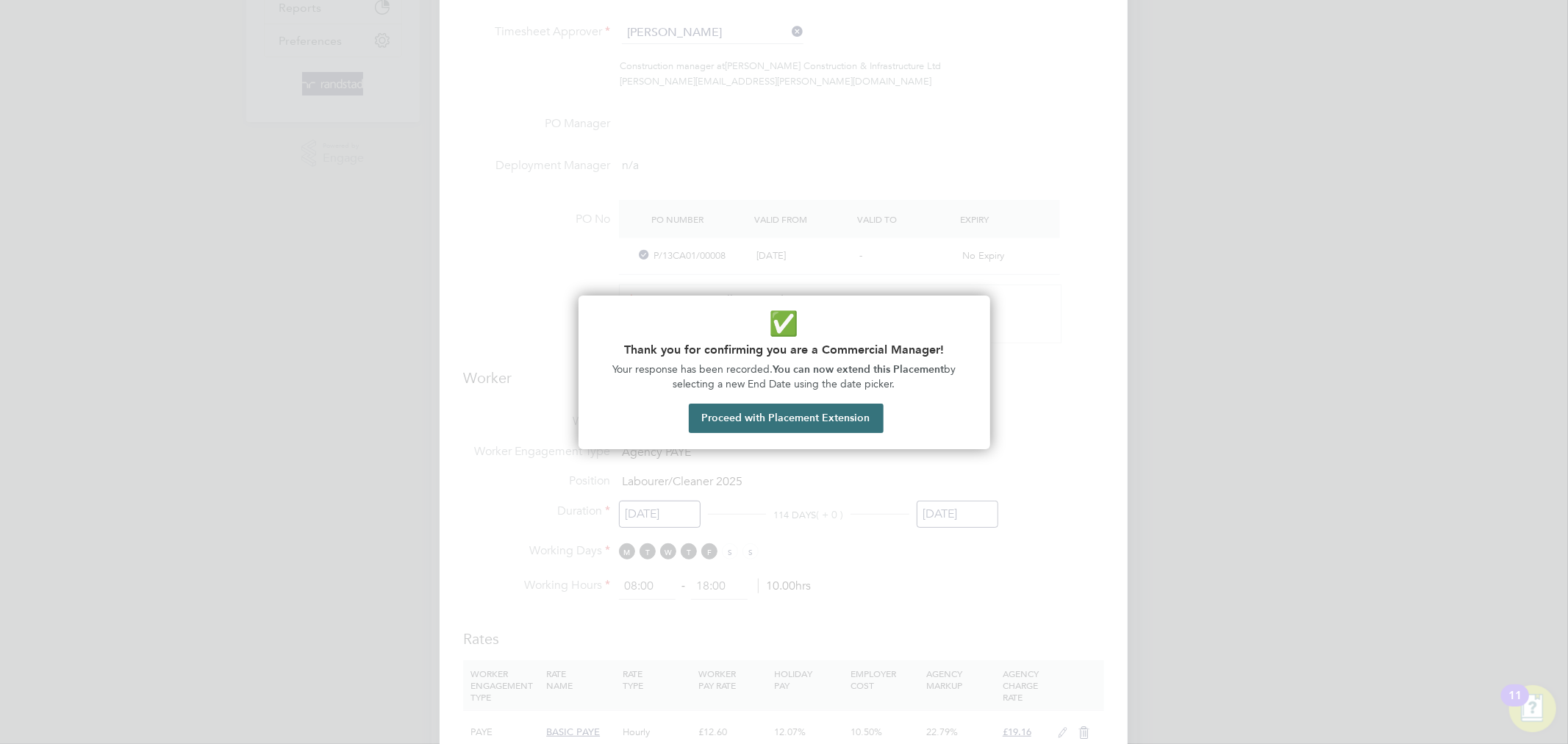
click at [757, 420] on button "Proceed with Placement Extension" at bounding box center [786, 418] width 195 height 30
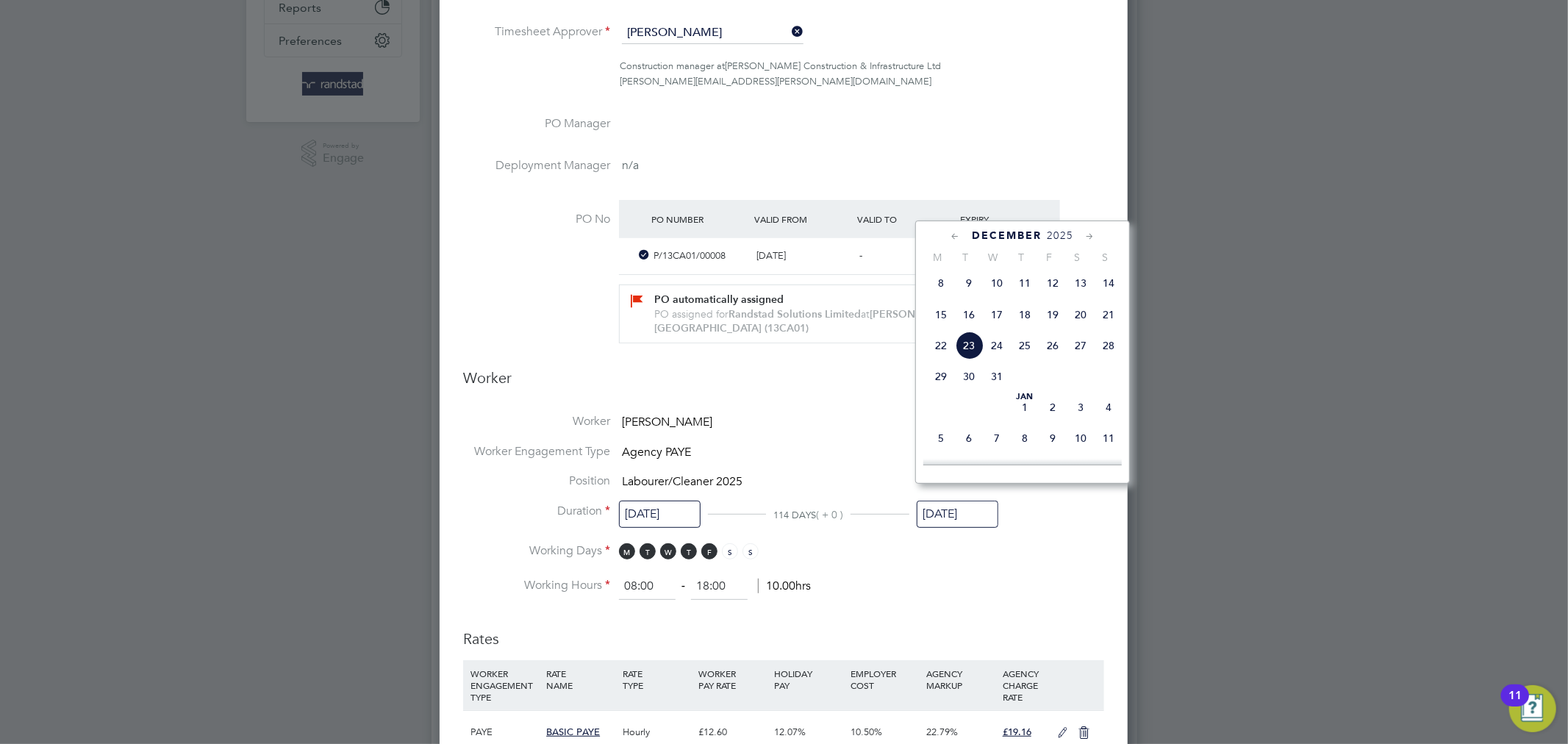
click at [949, 245] on icon at bounding box center [955, 237] width 14 height 16
click at [951, 241] on icon at bounding box center [955, 237] width 14 height 16
click at [955, 238] on icon at bounding box center [955, 237] width 14 height 16
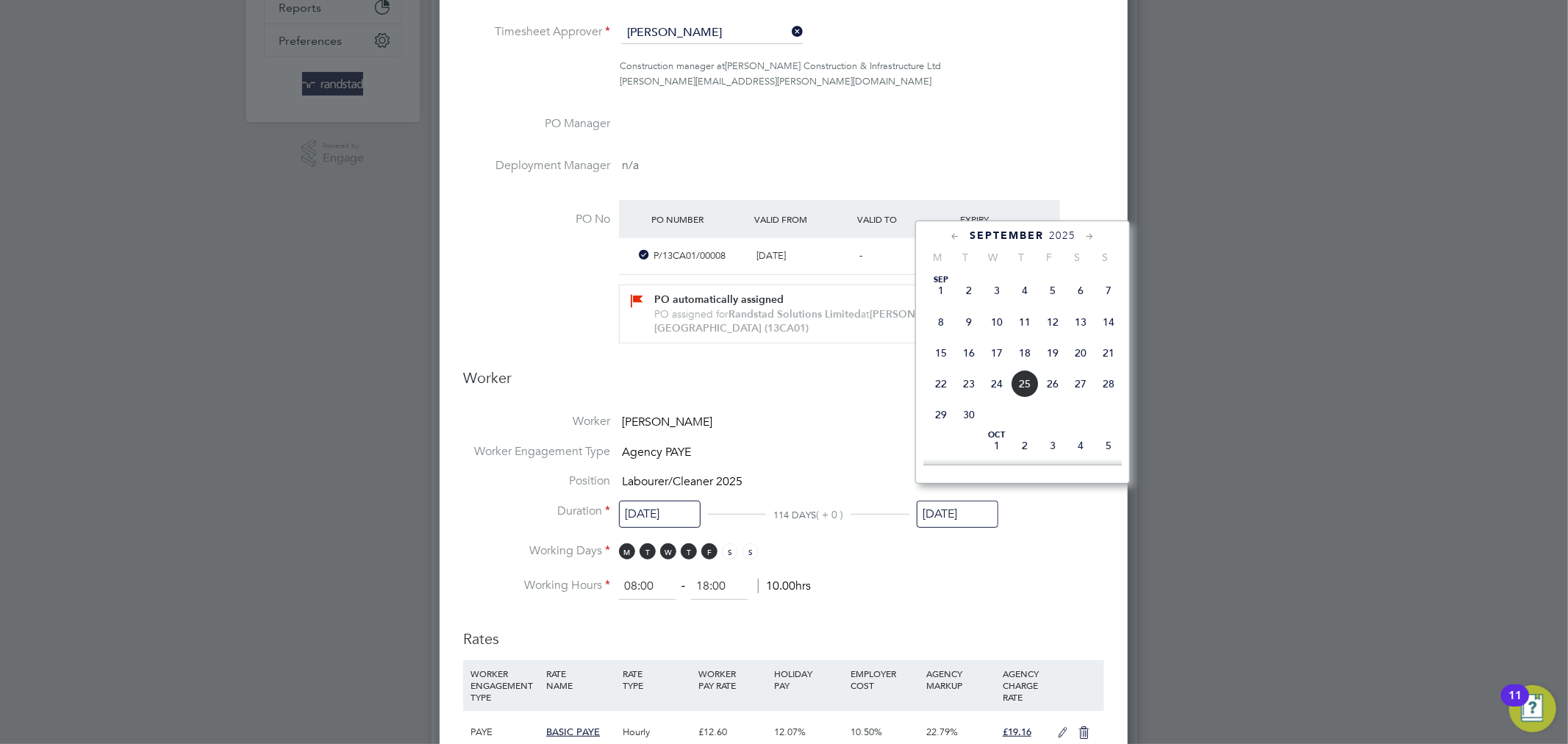
click at [973, 287] on span "2" at bounding box center [969, 290] width 28 height 28
type input "[DATE]"
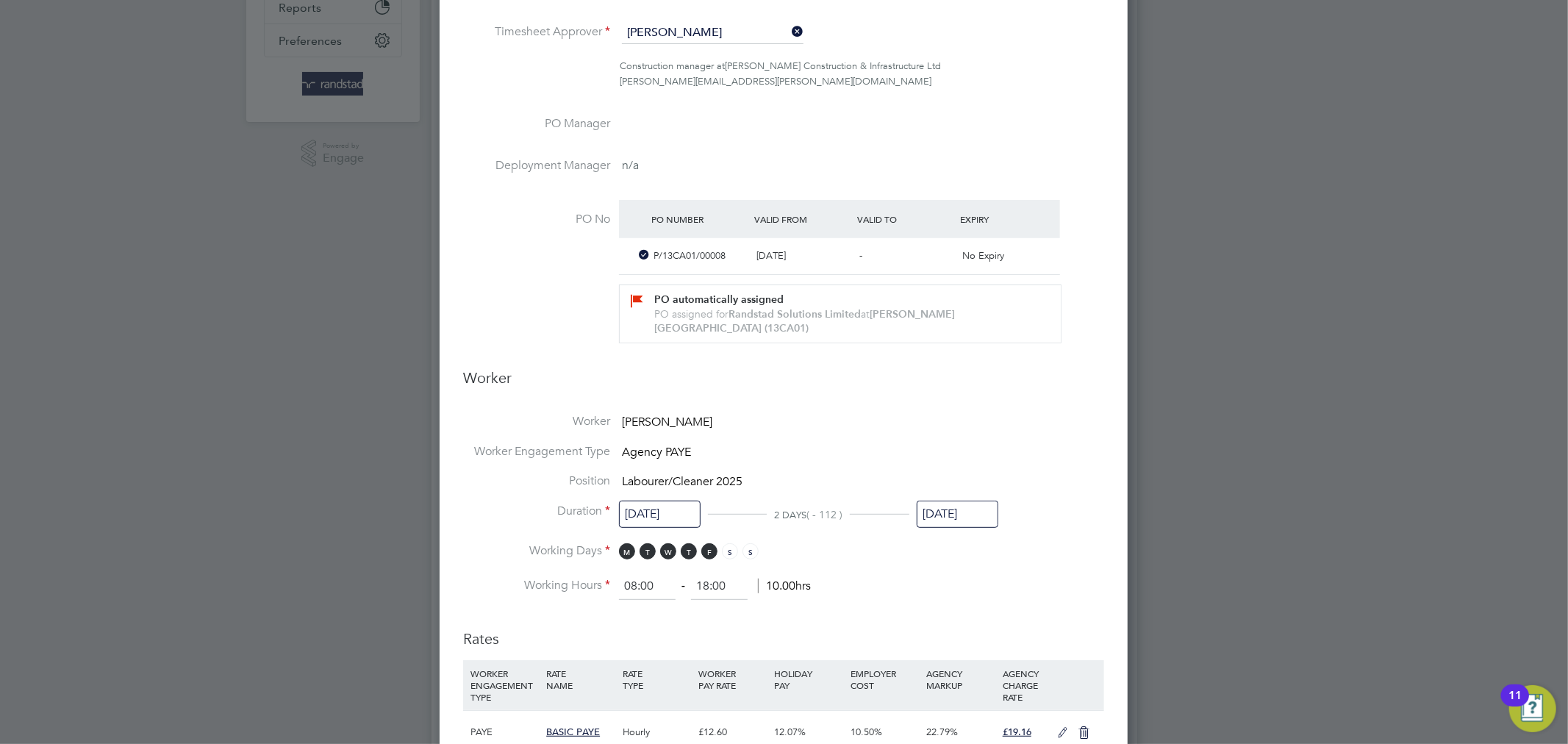
scroll to position [966, 0]
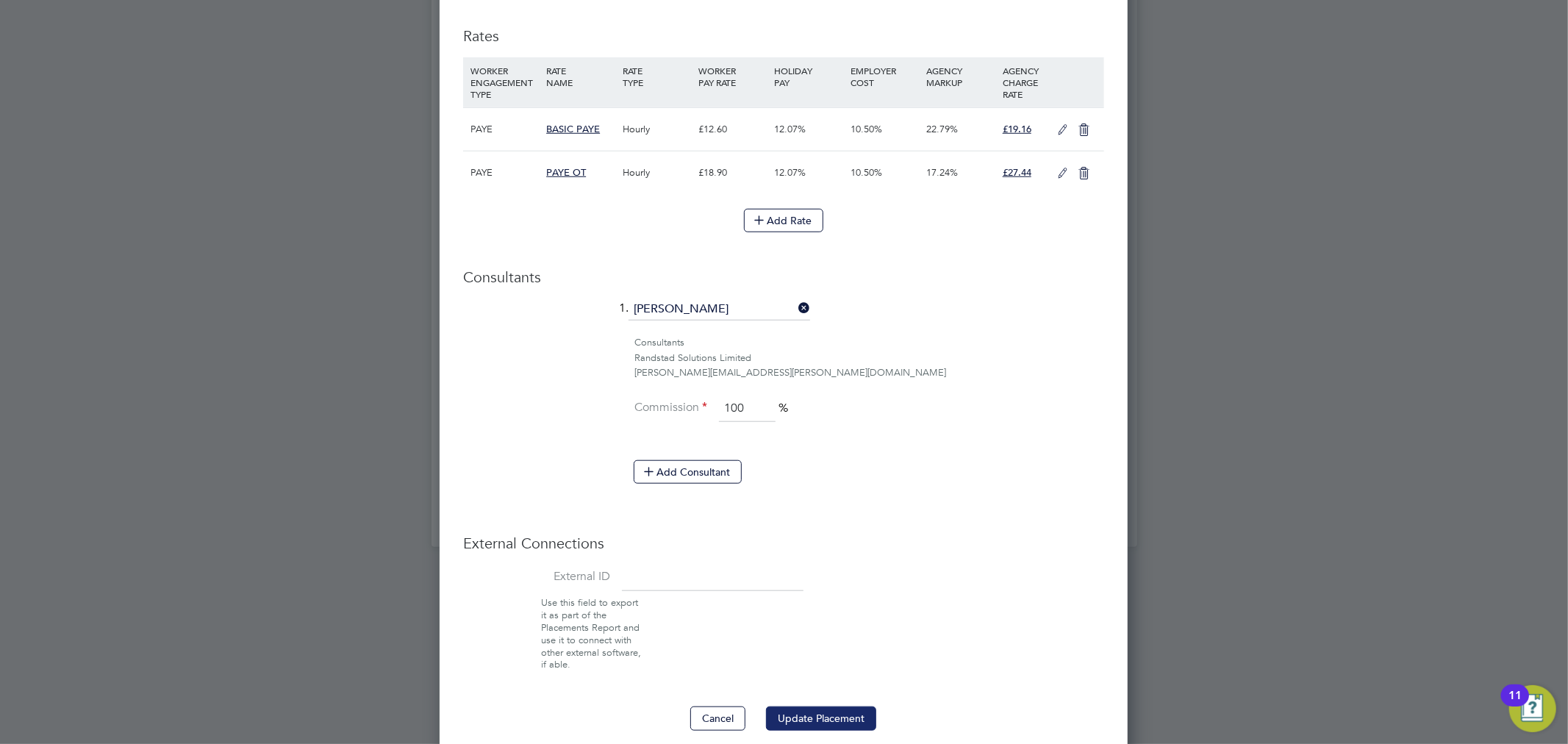
click at [816, 706] on button "Update Placement" at bounding box center [821, 718] width 110 height 24
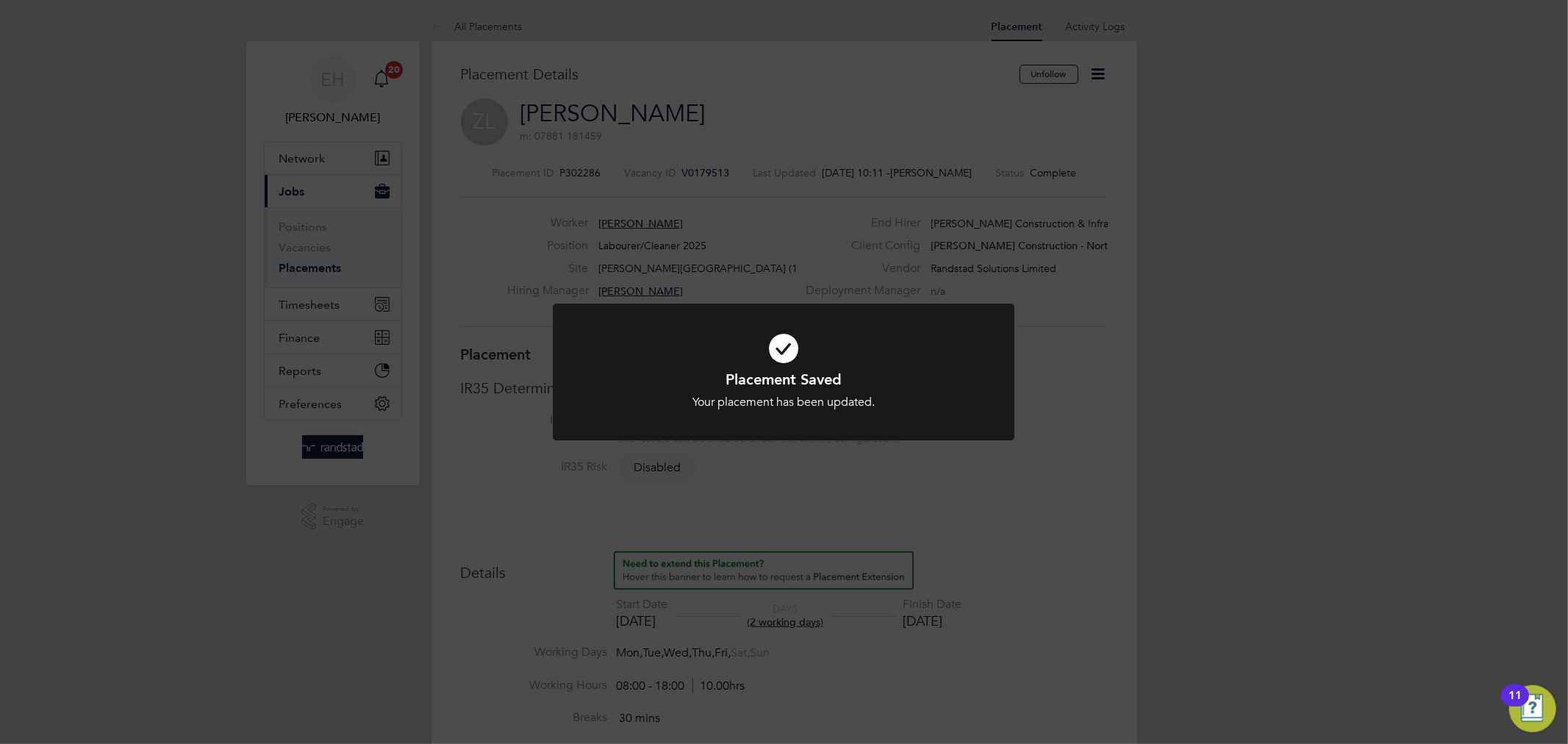
scroll to position [7, 7]
click at [1012, 451] on div "Placement Saved Your placement has been updated. Cancel Okay" at bounding box center [783, 381] width 461 height 155
